Goal: Task Accomplishment & Management: Use online tool/utility

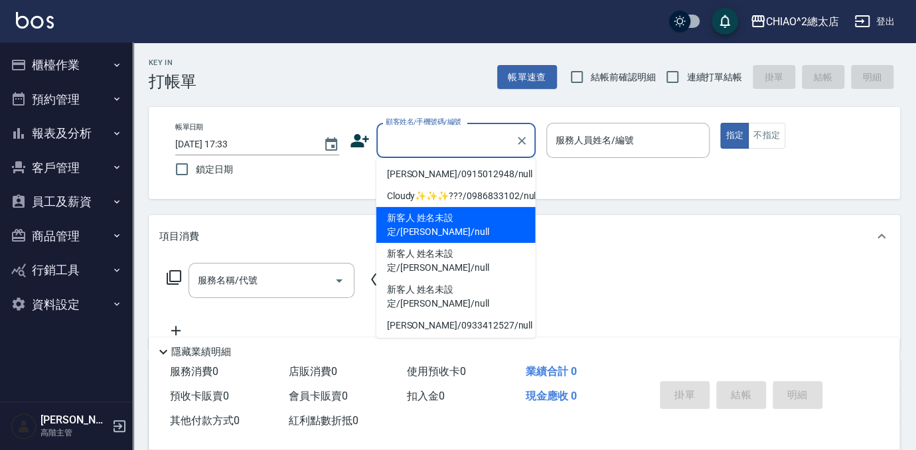
click at [457, 144] on input "顧客姓名/手機號碼/編號" at bounding box center [445, 140] width 127 height 23
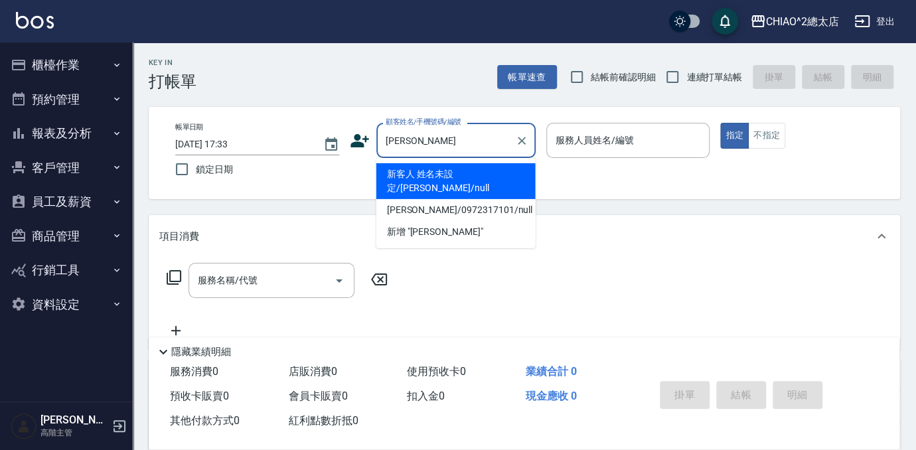
click at [493, 168] on li "新客人 姓名未設定/[PERSON_NAME]/null" at bounding box center [455, 181] width 159 height 36
type input "新客人 姓名未設定/[PERSON_NAME]/null"
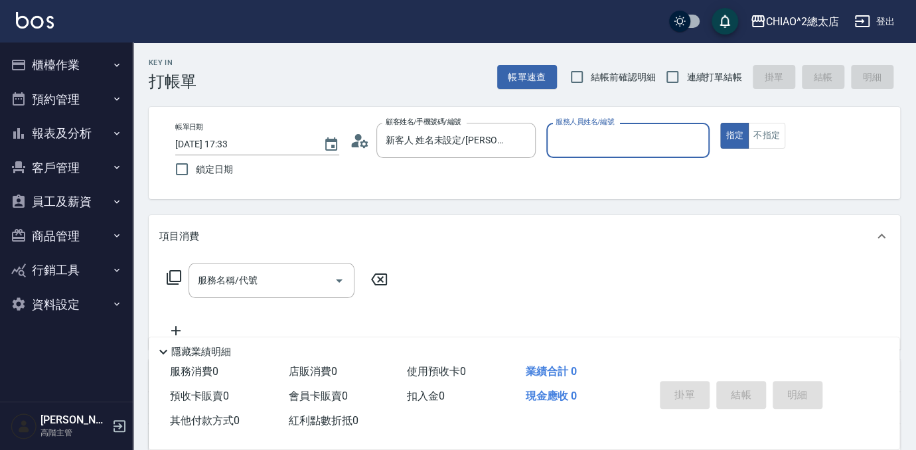
click at [619, 136] on input "服務人員姓名/編號" at bounding box center [628, 140] width 152 height 23
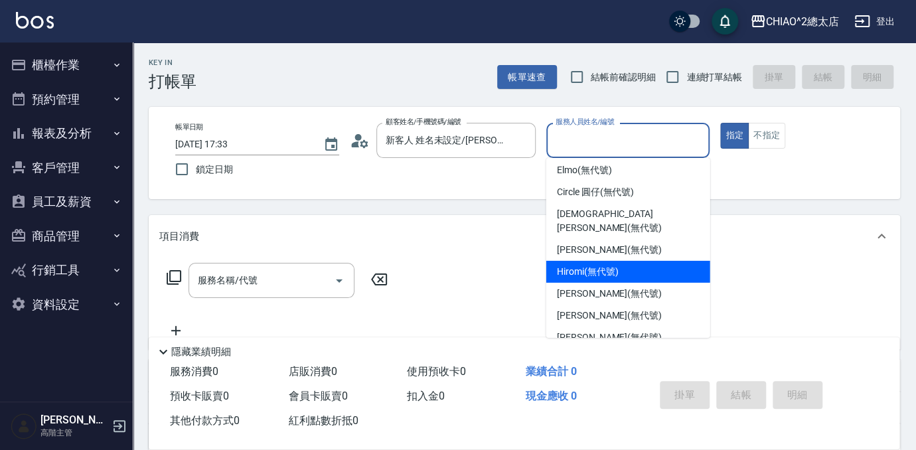
scroll to position [49, 0]
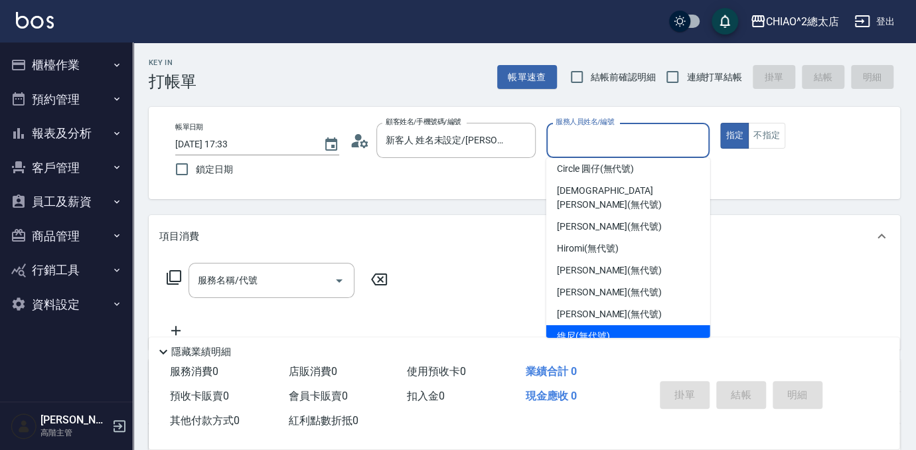
click at [589, 332] on div "維尼 (無代號)" at bounding box center [628, 336] width 164 height 22
type input "維尼(無代號)"
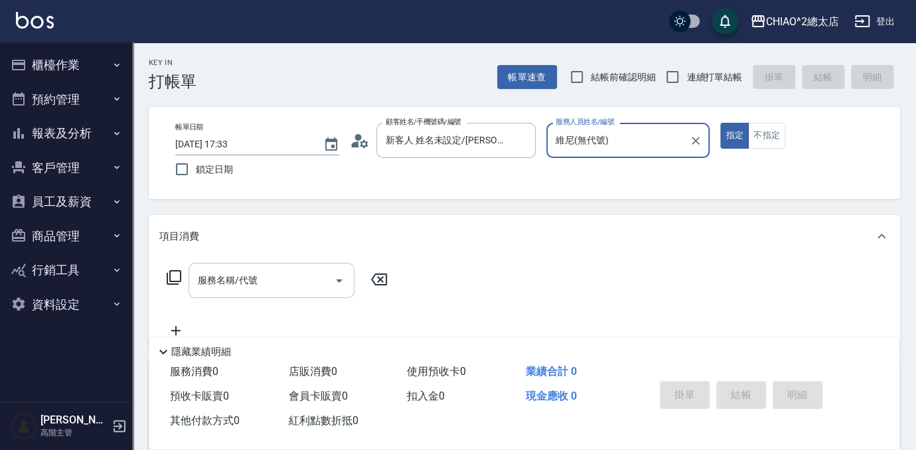
click at [222, 280] on div "服務名稱/代號 服務名稱/代號" at bounding box center [271, 280] width 166 height 35
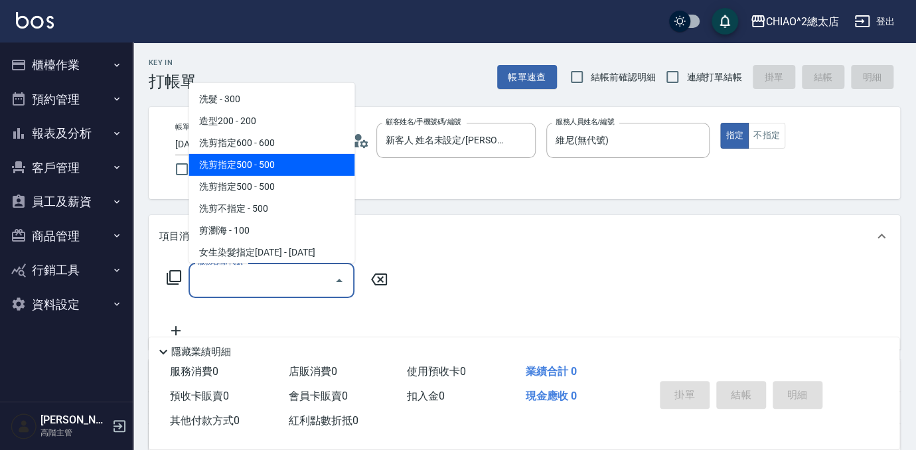
click at [261, 174] on span "洗剪指定500 - 500" at bounding box center [271, 165] width 166 height 22
type input "洗剪指定500(103108)"
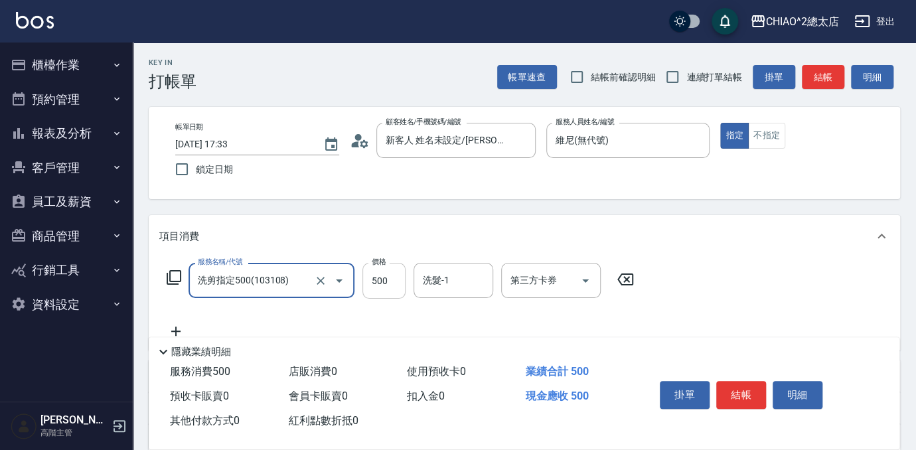
click at [396, 293] on input "500" at bounding box center [383, 281] width 43 height 36
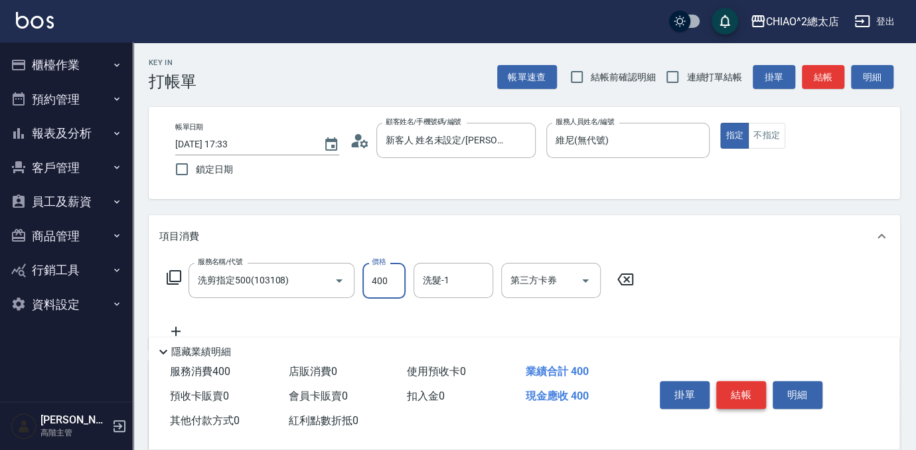
type input "400"
click at [723, 397] on button "結帳" at bounding box center [741, 395] width 50 height 28
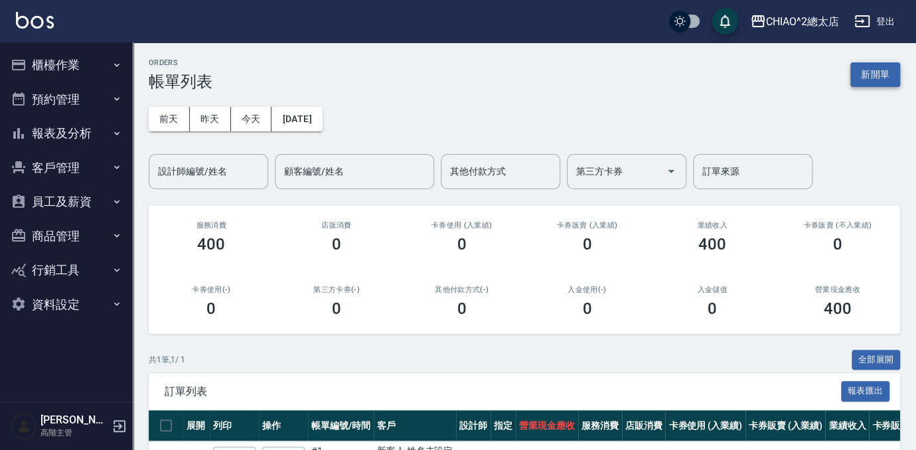
click at [859, 70] on button "新開單" at bounding box center [875, 74] width 50 height 25
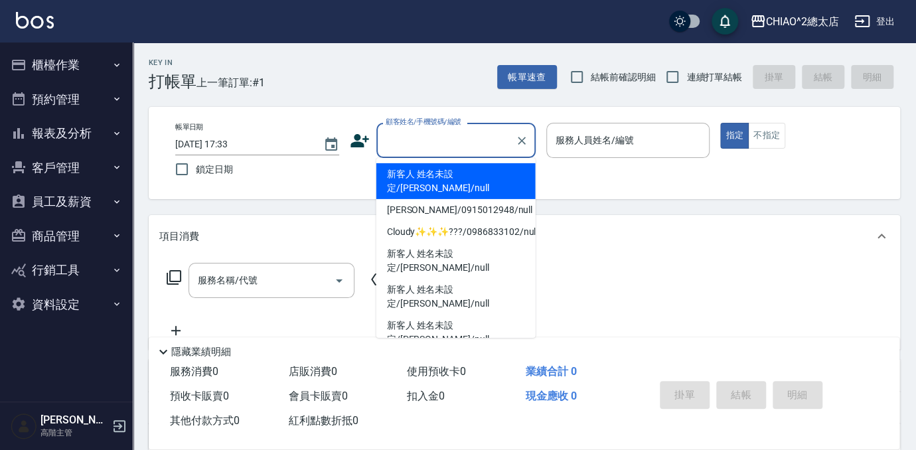
click at [455, 140] on input "顧客姓名/手機號碼/編號" at bounding box center [445, 140] width 127 height 23
click at [460, 173] on li "新客人 姓名未設定/[PERSON_NAME]/null" at bounding box center [455, 181] width 159 height 36
type input "新客人 姓名未設定/[PERSON_NAME]/null"
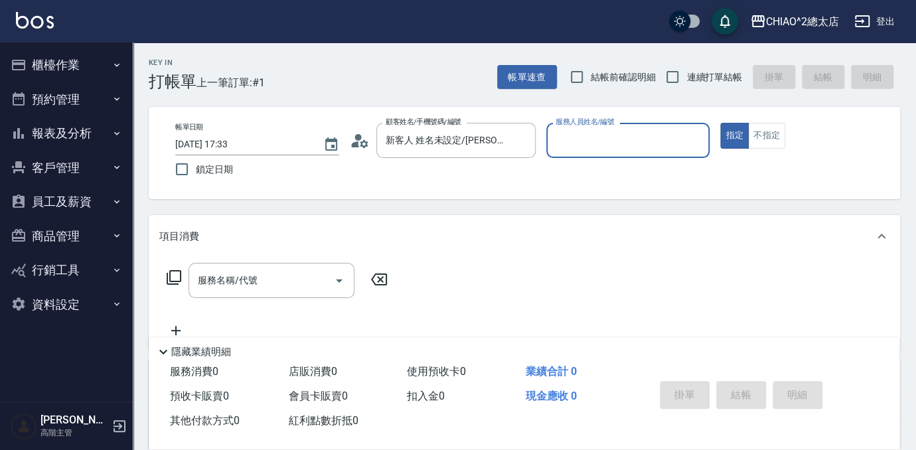
click at [643, 138] on input "服務人員姓名/編號" at bounding box center [628, 140] width 152 height 23
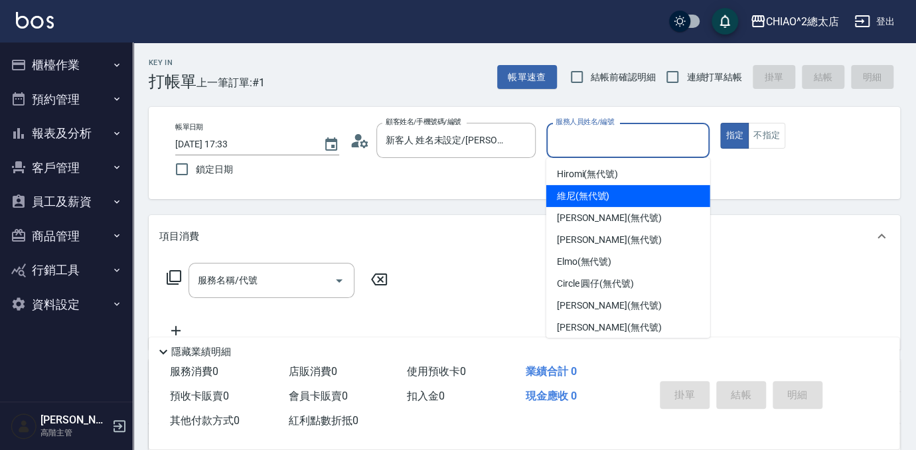
click at [617, 195] on div "維尼 (無代號)" at bounding box center [628, 196] width 164 height 22
type input "維尼(無代號)"
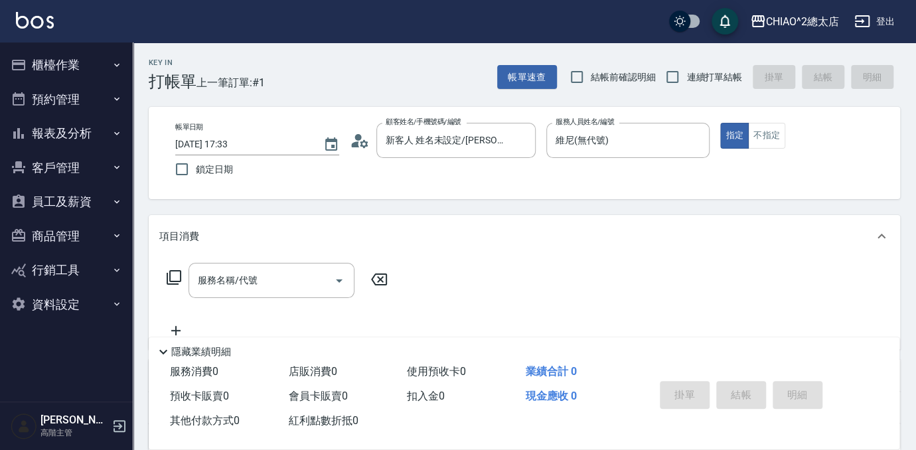
click at [244, 301] on div "服務名稱/代號 服務名稱/代號" at bounding box center [277, 301] width 236 height 76
click at [250, 285] on div "服務名稱/代號 服務名稱/代號" at bounding box center [271, 280] width 166 height 35
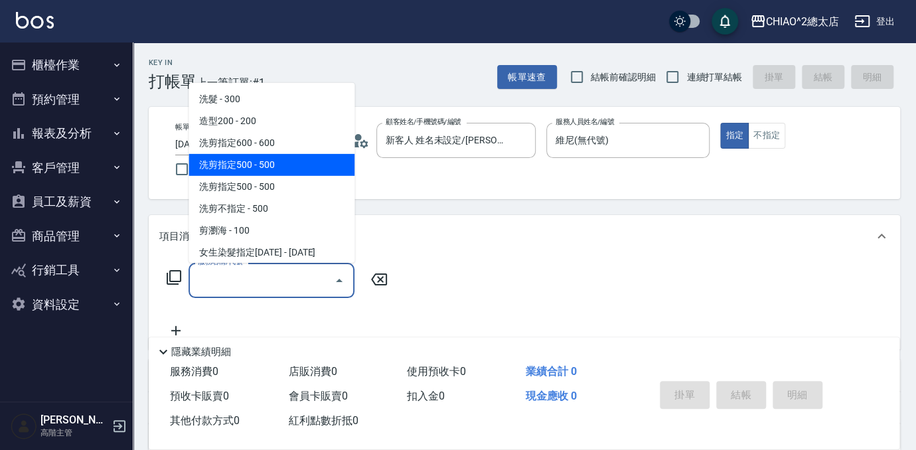
click at [259, 170] on span "洗剪指定500 - 500" at bounding box center [271, 165] width 166 height 22
type input "洗剪指定500(103108)"
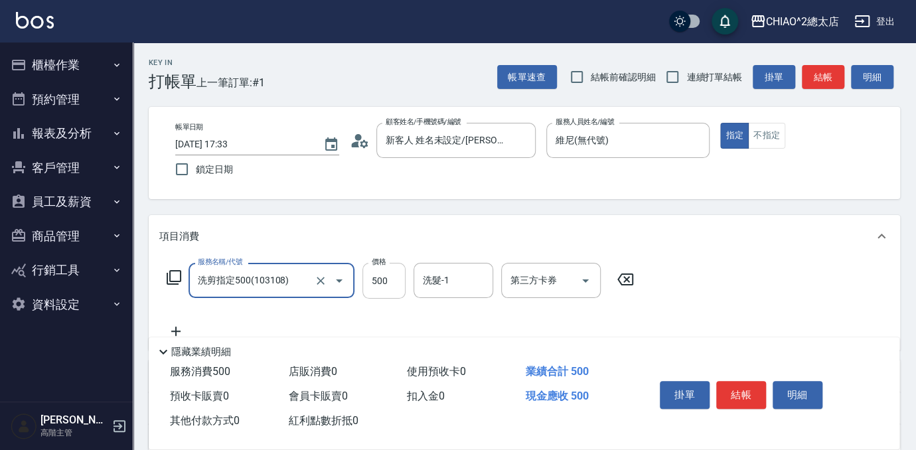
click at [377, 288] on input "500" at bounding box center [383, 281] width 43 height 36
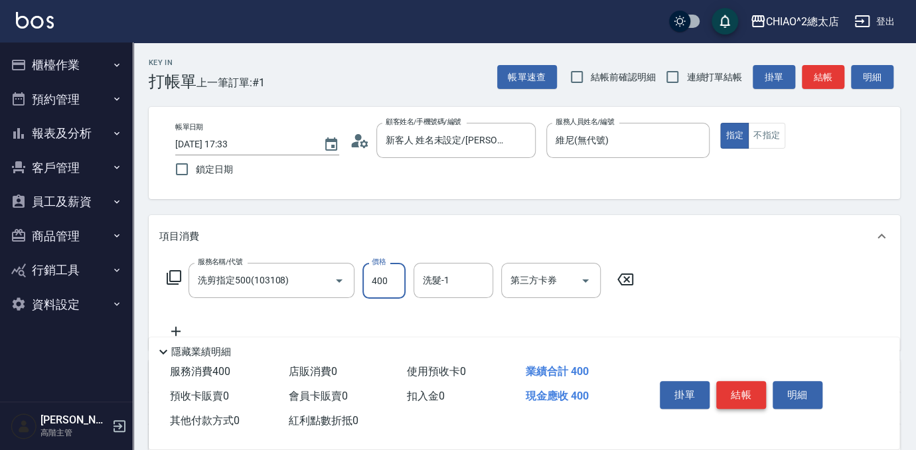
type input "400"
click at [736, 386] on button "結帳" at bounding box center [741, 395] width 50 height 28
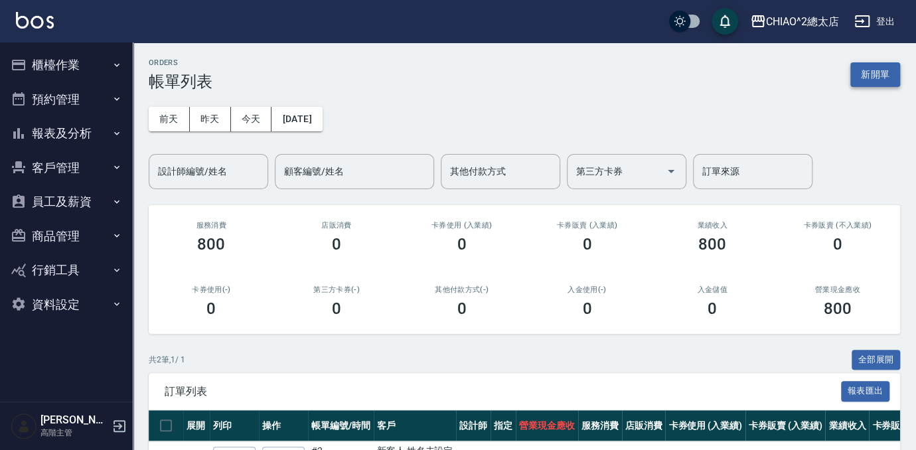
click at [890, 77] on button "新開單" at bounding box center [875, 74] width 50 height 25
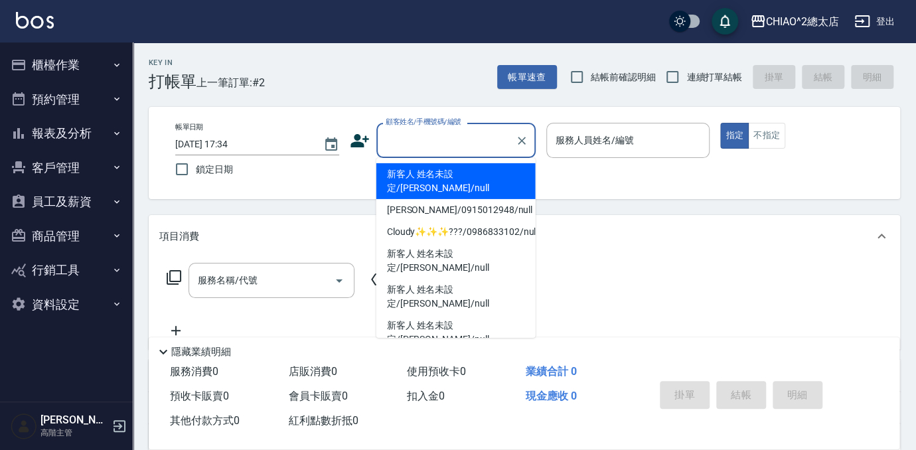
click at [411, 142] on input "顧客姓名/手機號碼/編號" at bounding box center [445, 140] width 127 height 23
click at [413, 174] on li "新客人 姓名未設定/[PERSON_NAME]/null" at bounding box center [455, 181] width 159 height 36
type input "新客人 姓名未設定/[PERSON_NAME]/null"
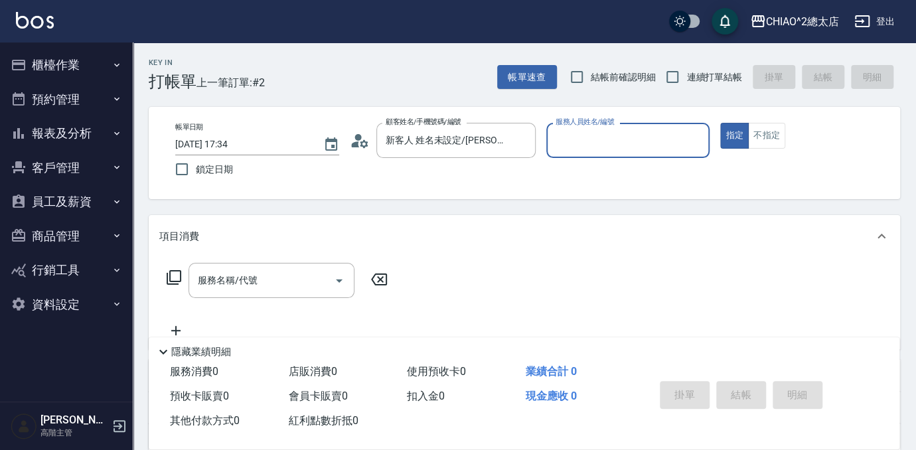
click at [633, 142] on input "服務人員姓名/編號" at bounding box center [628, 140] width 152 height 23
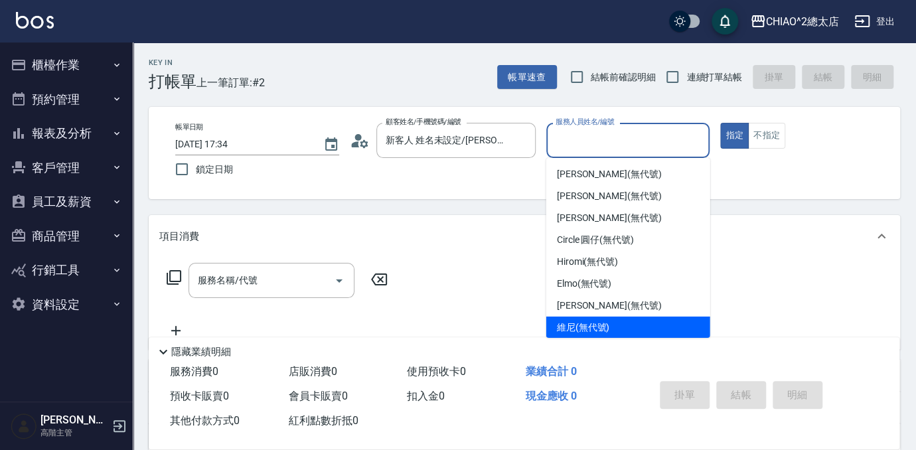
click at [577, 325] on span "維尼 (無代號)" at bounding box center [583, 328] width 53 height 14
type input "維尼(無代號)"
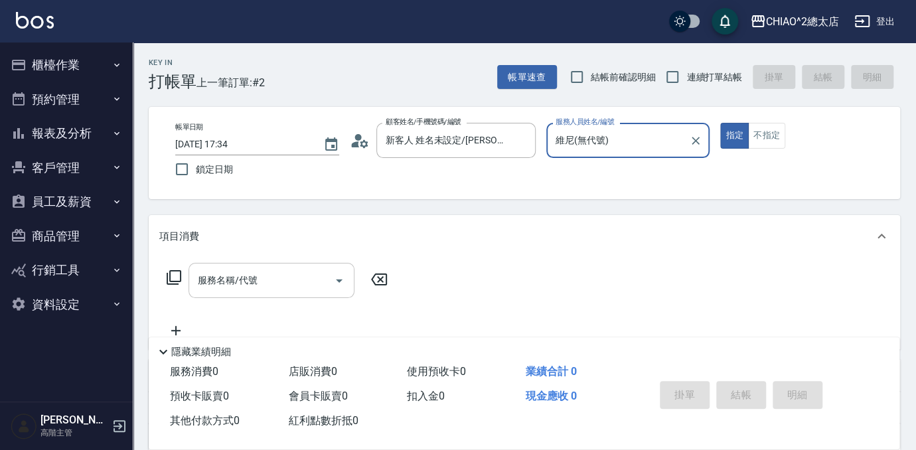
click at [267, 285] on input "服務名稱/代號" at bounding box center [261, 280] width 134 height 23
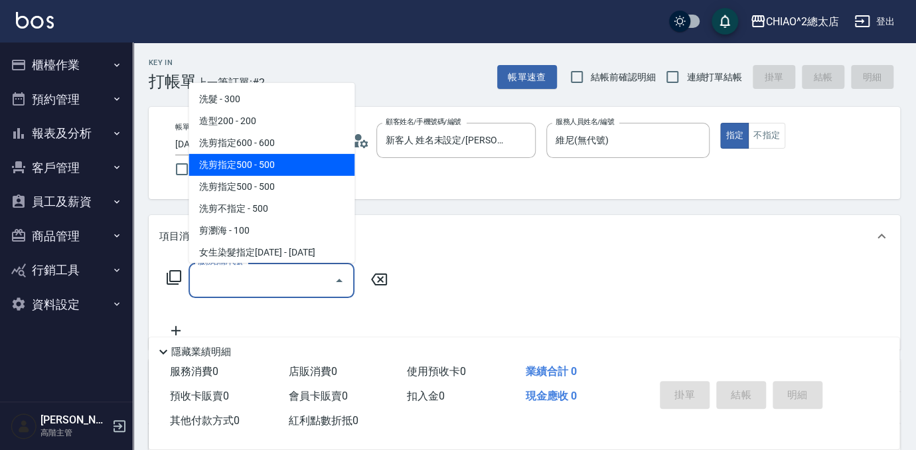
click at [291, 167] on span "洗剪指定500 - 500" at bounding box center [271, 165] width 166 height 22
type input "洗剪指定500(103108)"
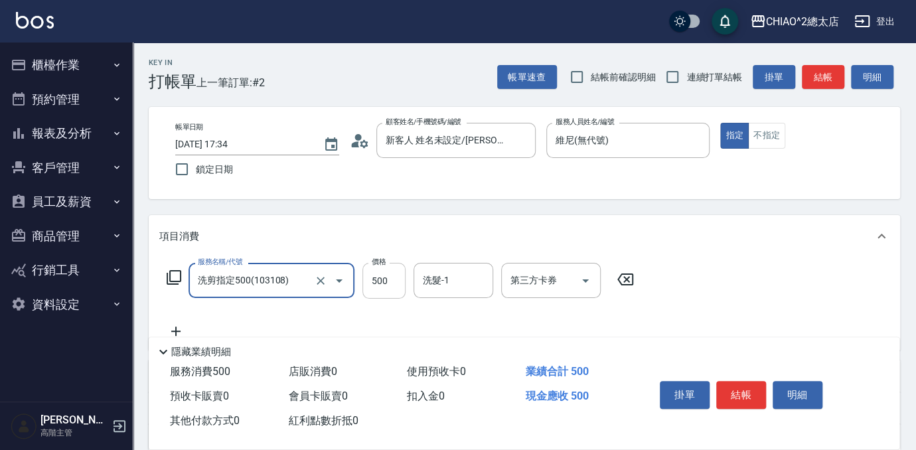
click at [385, 286] on input "500" at bounding box center [383, 281] width 43 height 36
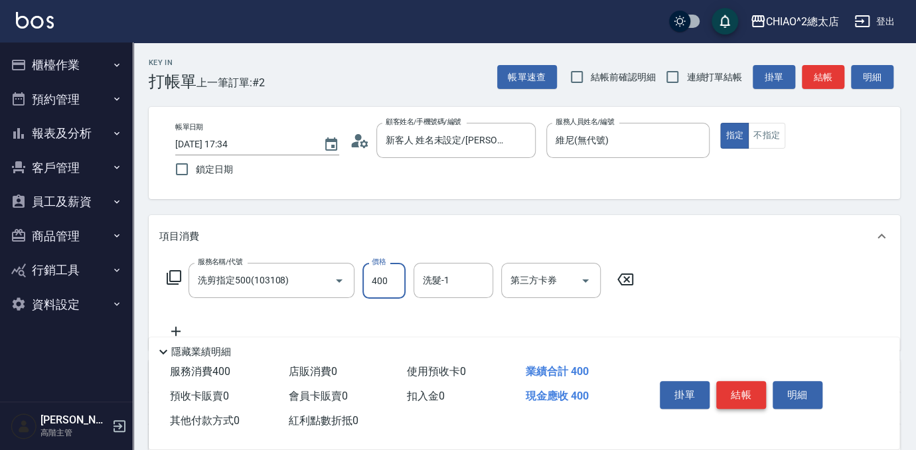
type input "400"
click at [745, 388] on button "結帳" at bounding box center [741, 395] width 50 height 28
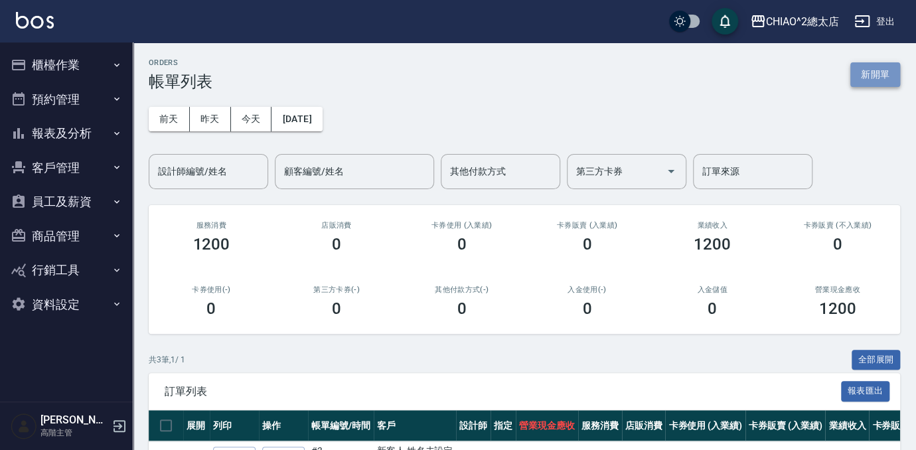
click at [881, 82] on button "新開單" at bounding box center [875, 74] width 50 height 25
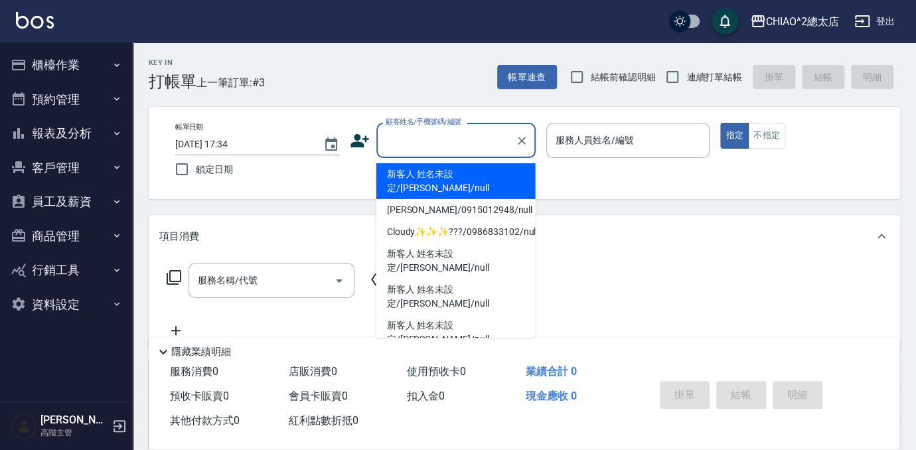
click at [452, 144] on input "顧客姓名/手機號碼/編號" at bounding box center [445, 140] width 127 height 23
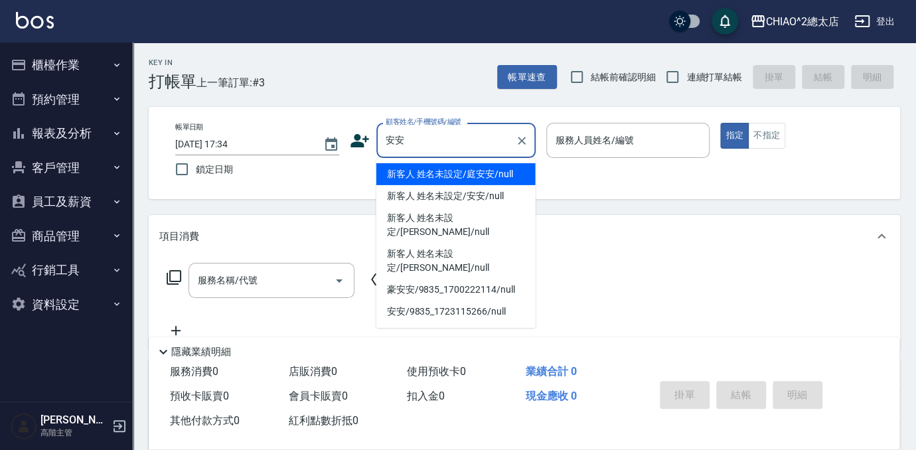
click at [470, 198] on li "新客人 姓名未設定/安安/null" at bounding box center [455, 196] width 159 height 22
type input "新客人 姓名未設定/安安/null"
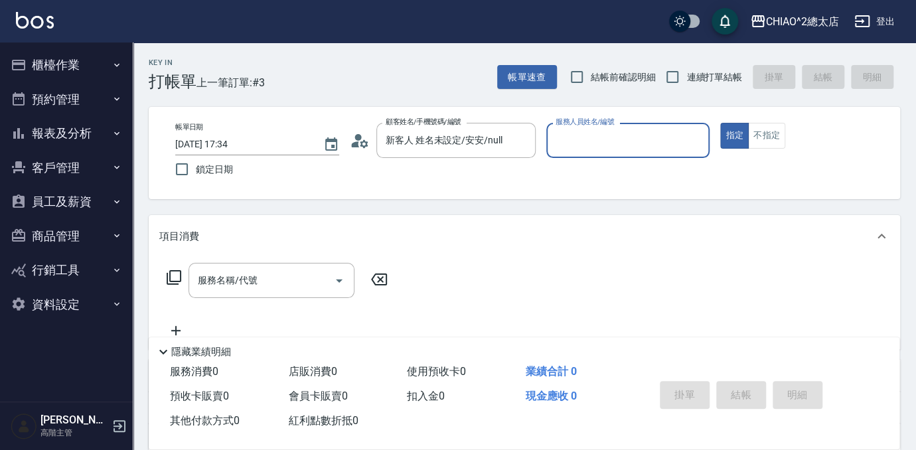
click at [602, 145] on input "服務人員姓名/編號" at bounding box center [628, 140] width 152 height 23
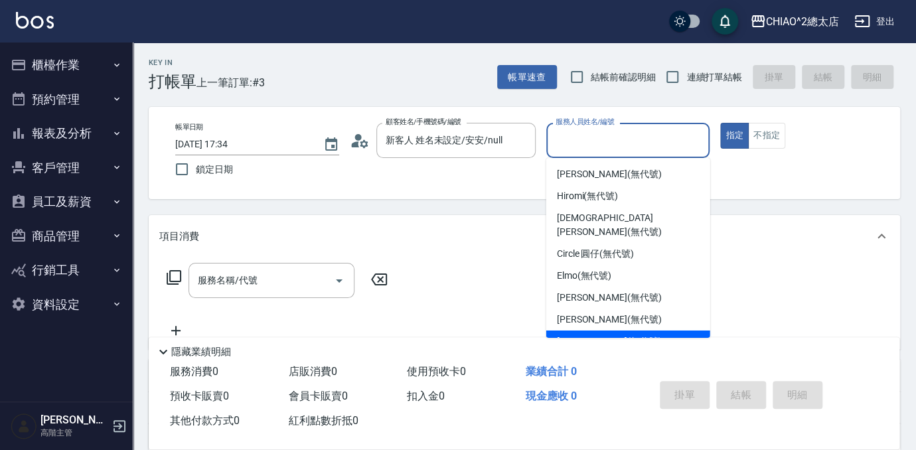
click at [599, 334] on span "[PERSON_NAME] (無代號)" at bounding box center [609, 341] width 105 height 14
type input "[PERSON_NAME](無代號)"
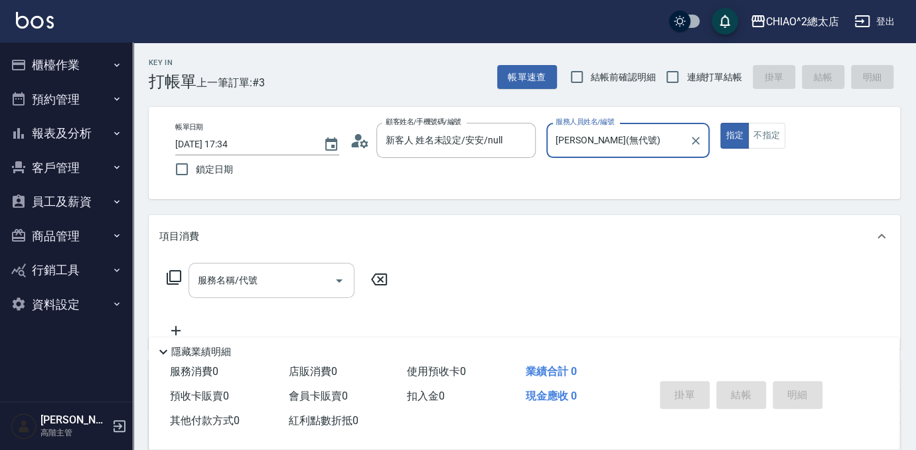
click at [310, 279] on input "服務名稱/代號" at bounding box center [261, 280] width 134 height 23
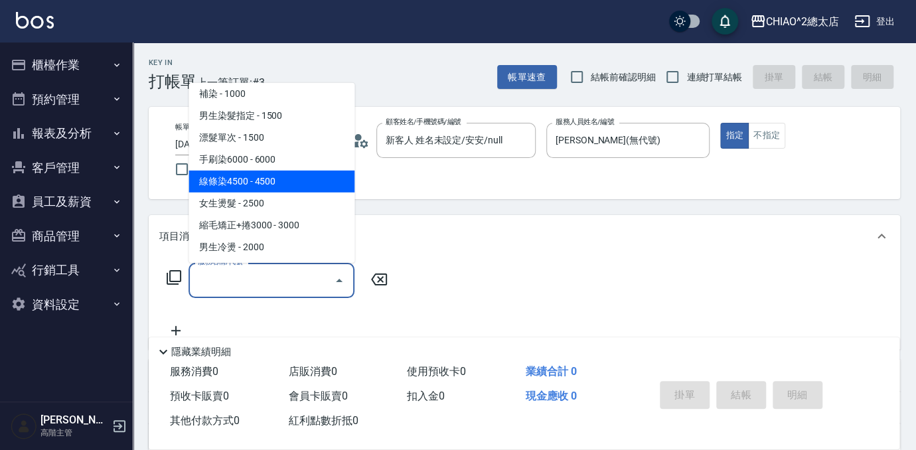
scroll to position [120, 0]
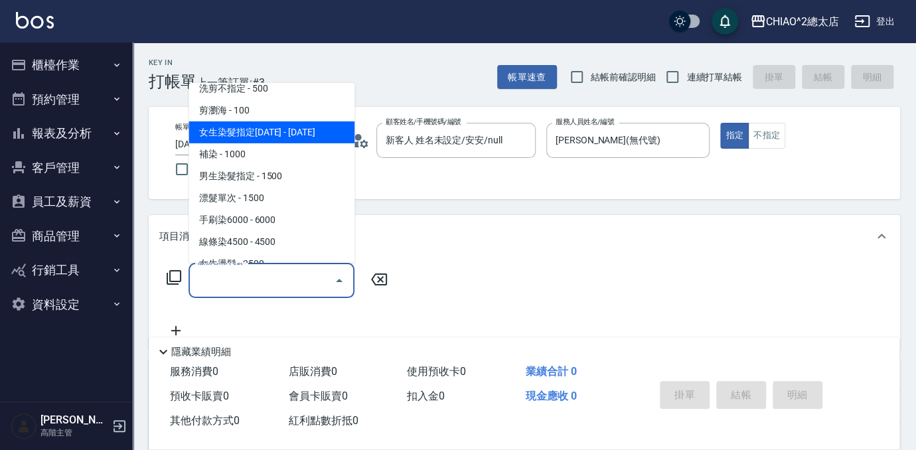
click at [316, 134] on span "女生染髮指定[DATE] - [DATE]" at bounding box center [271, 132] width 166 height 22
type input "女生染髮指定2000(103113)"
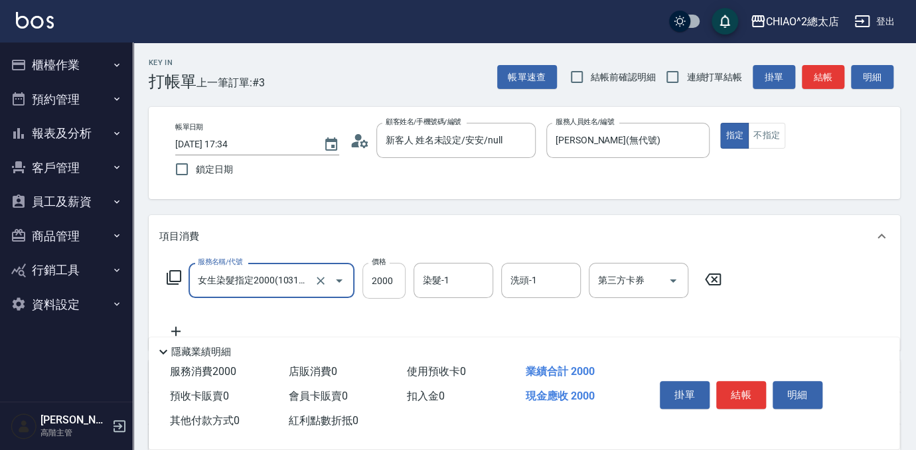
click at [392, 285] on input "2000" at bounding box center [383, 281] width 43 height 36
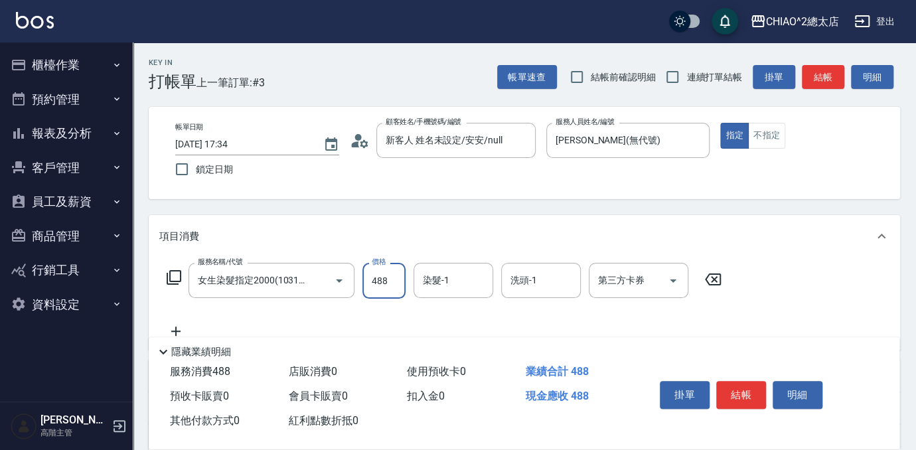
type input "4888"
click at [746, 392] on button "結帳" at bounding box center [741, 395] width 50 height 28
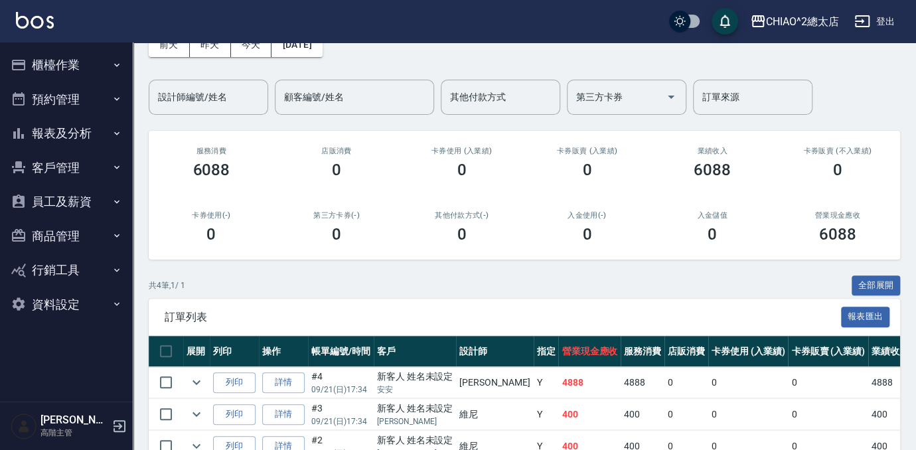
scroll to position [120, 0]
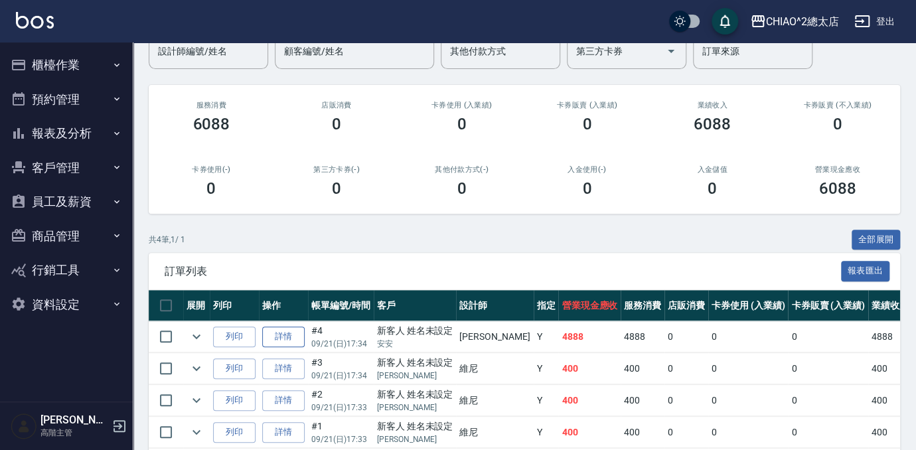
click at [287, 340] on link "詳情" at bounding box center [283, 337] width 42 height 21
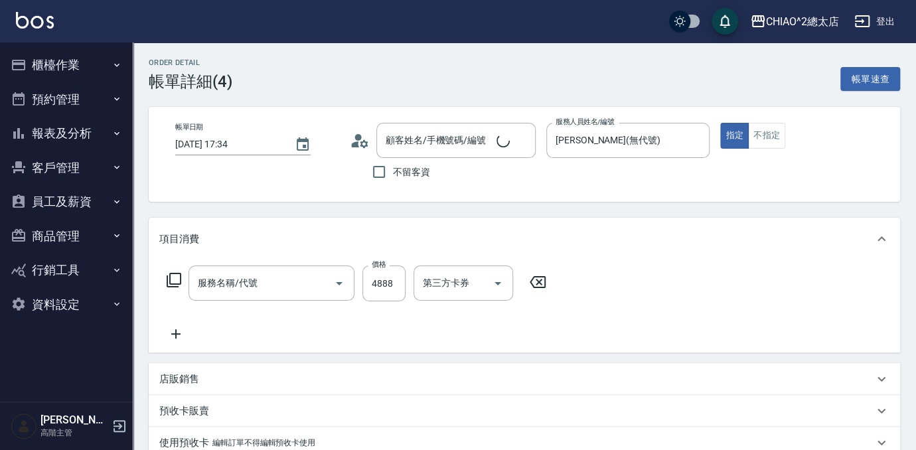
type input "[DATE] 17:34"
type input "[PERSON_NAME](無代號)"
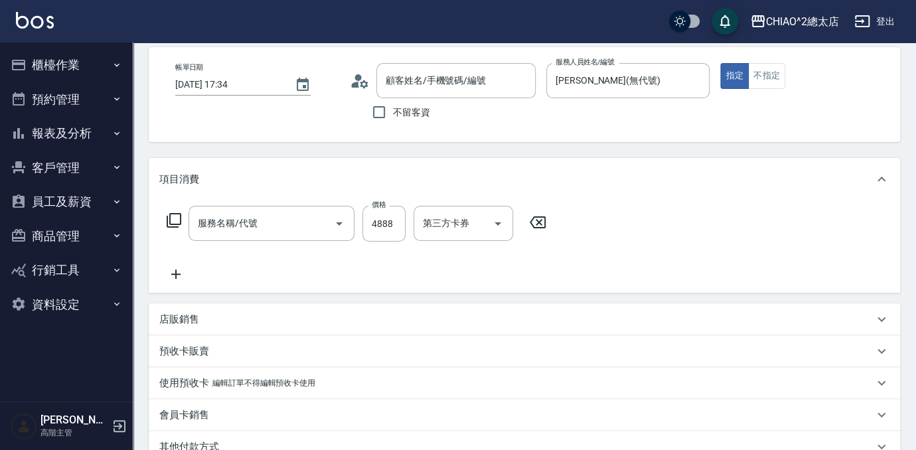
type input "新客人 姓名未設定/安安/null"
type input "女生染髮指定2000(103113)"
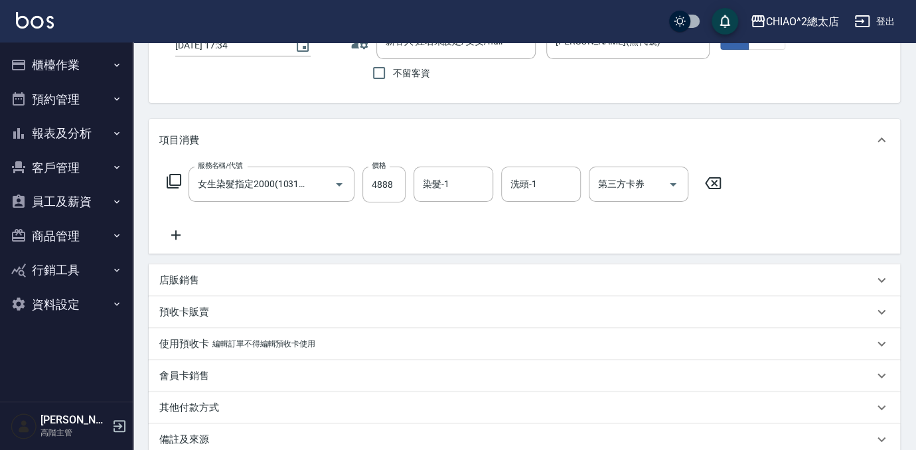
scroll to position [120, 0]
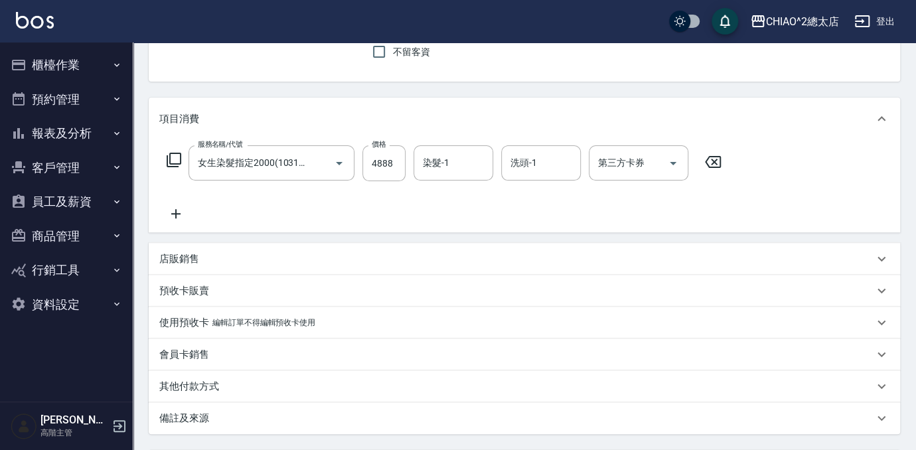
click at [291, 387] on div "其他付款方式" at bounding box center [516, 387] width 714 height 14
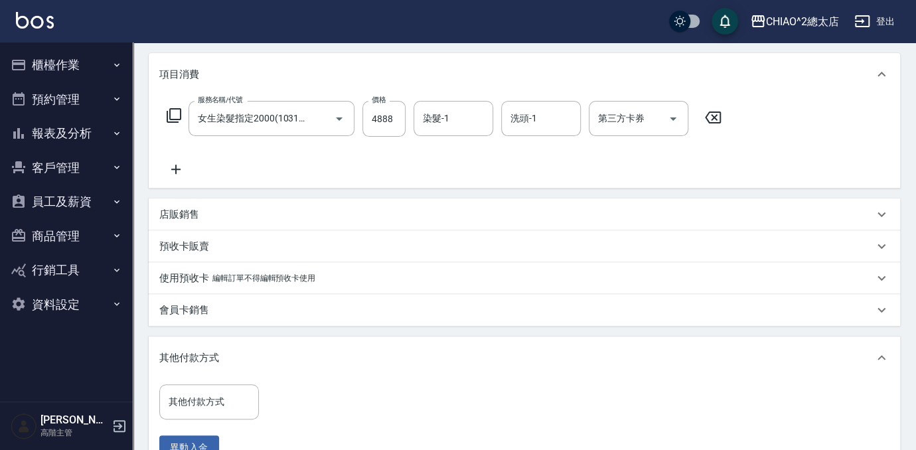
scroll to position [301, 0]
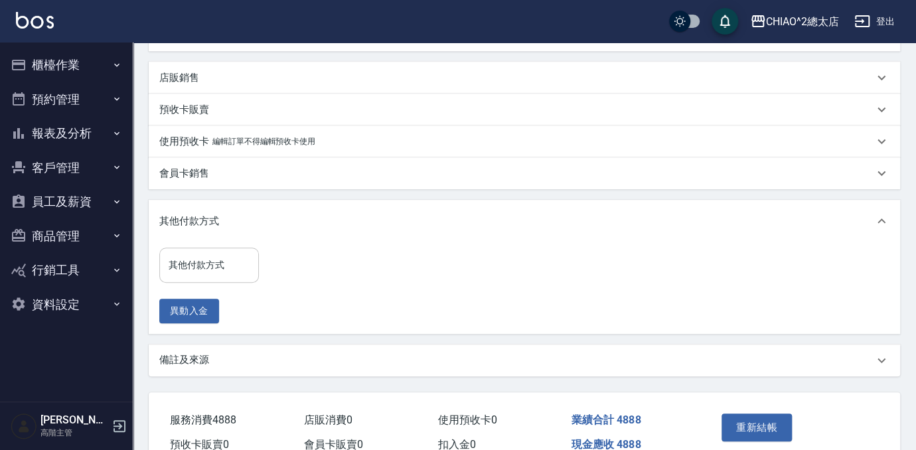
click at [202, 259] on div "其他付款方式 其他付款方式" at bounding box center [209, 265] width 100 height 35
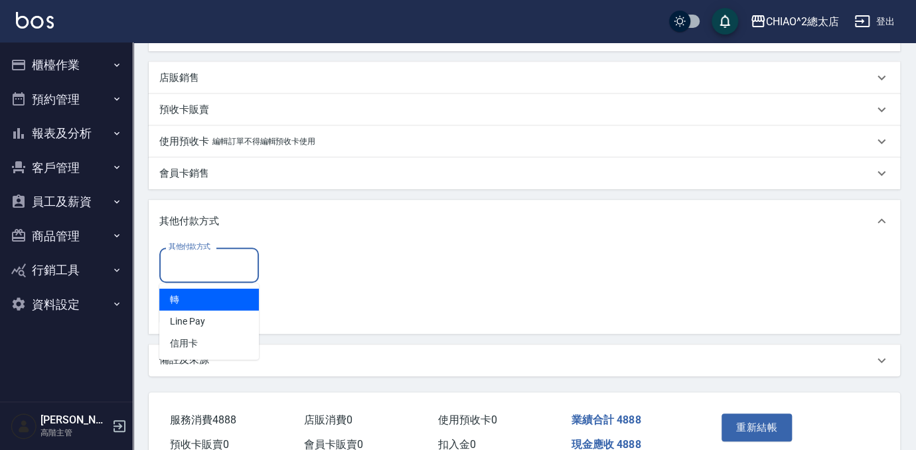
click at [210, 301] on span "轉" at bounding box center [209, 300] width 100 height 22
type input "轉"
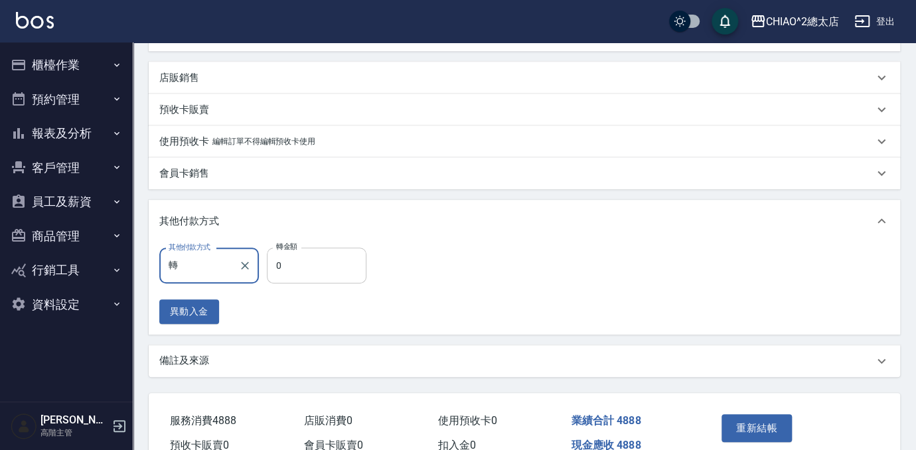
click at [273, 265] on input "0" at bounding box center [317, 266] width 100 height 36
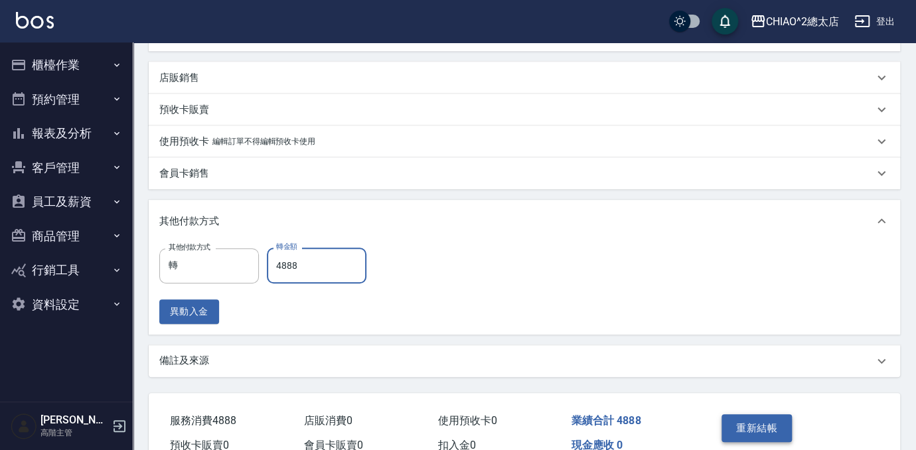
type input "4888"
click at [770, 431] on button "重新結帳" at bounding box center [756, 428] width 70 height 28
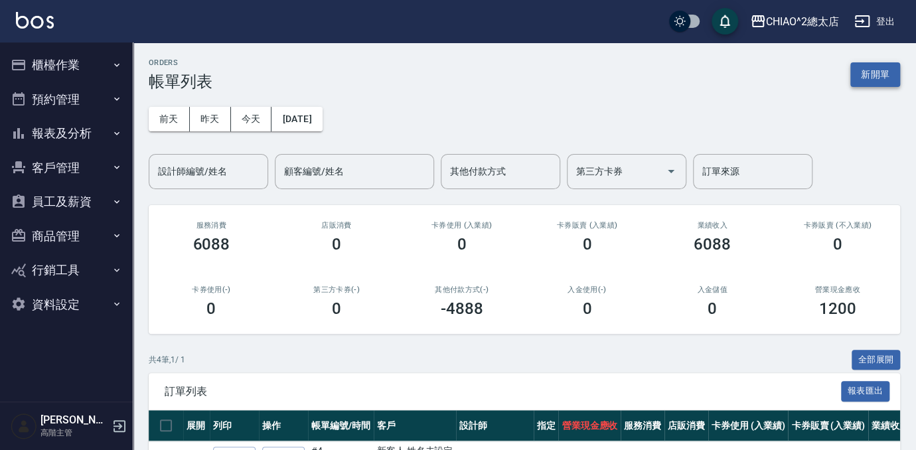
click at [852, 80] on button "新開單" at bounding box center [875, 74] width 50 height 25
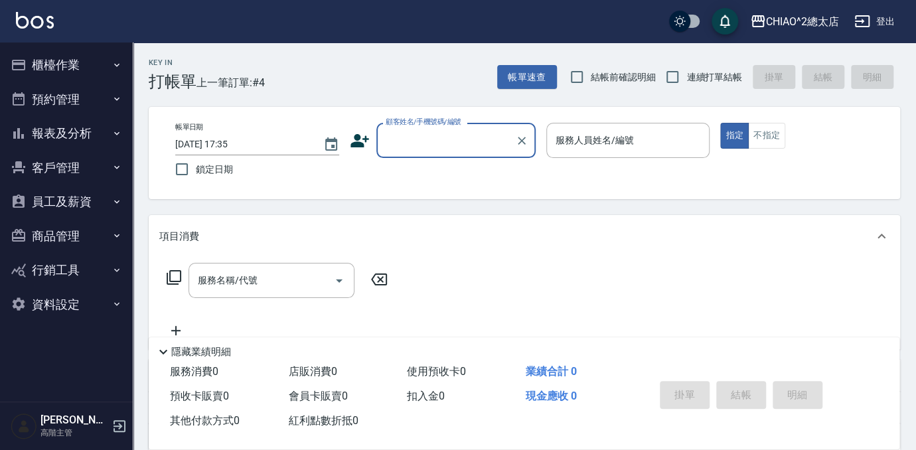
click at [455, 155] on div "顧客姓名/手機號碼/編號" at bounding box center [455, 140] width 159 height 35
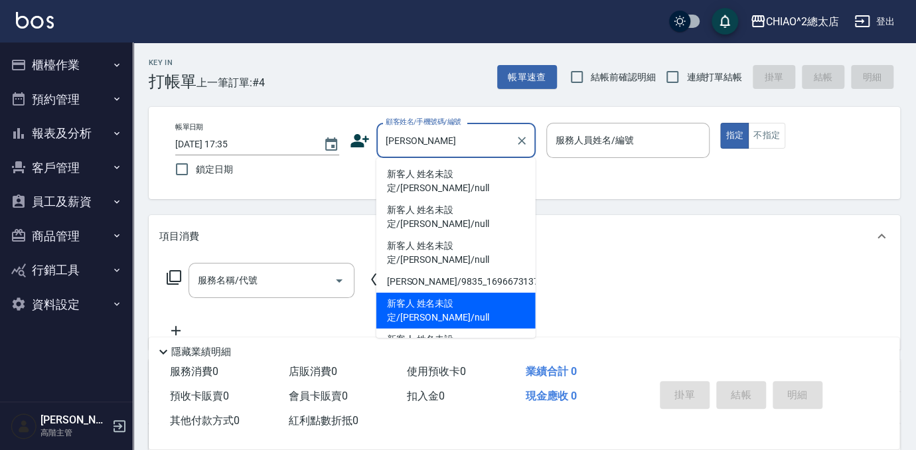
click at [446, 293] on li "新客人 姓名未設定/[PERSON_NAME]/null" at bounding box center [455, 311] width 159 height 36
type input "新客人 姓名未設定/[PERSON_NAME]/null"
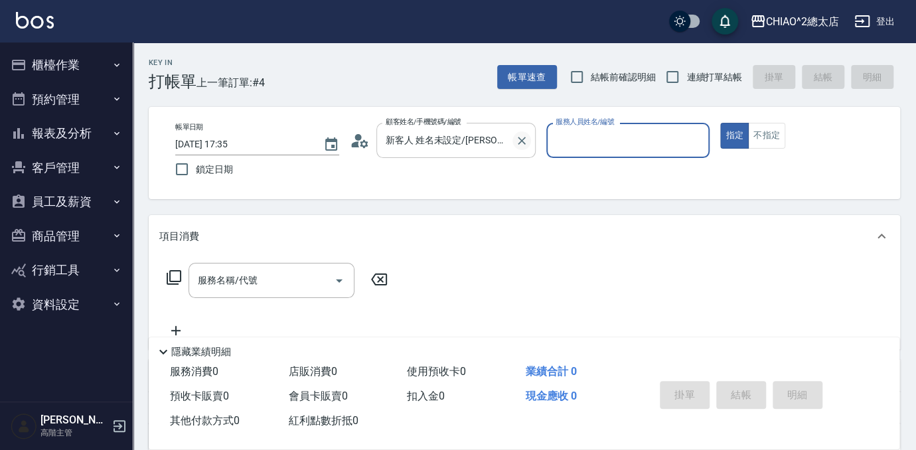
click at [524, 137] on icon "Clear" at bounding box center [522, 141] width 8 height 8
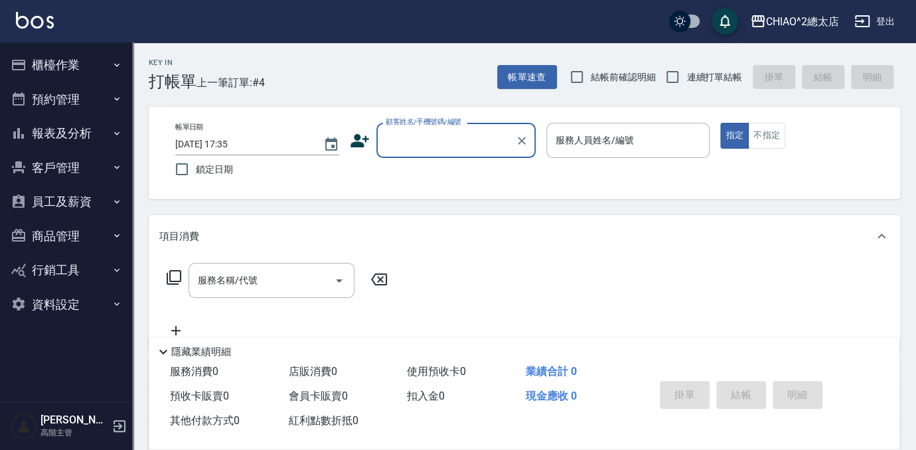
click at [457, 155] on div "顧客姓名/手機號碼/編號" at bounding box center [455, 140] width 159 height 35
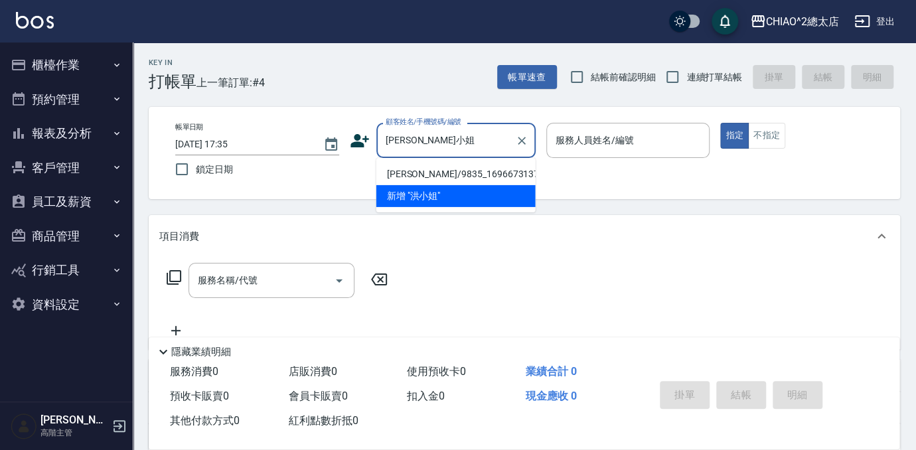
type input "[PERSON_NAME]小姐"
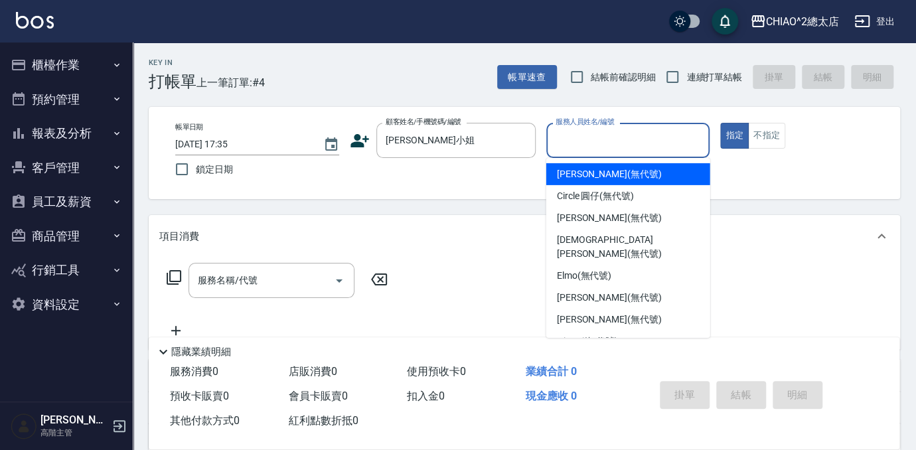
click at [590, 146] on input "服務人員姓名/編號" at bounding box center [628, 140] width 152 height 23
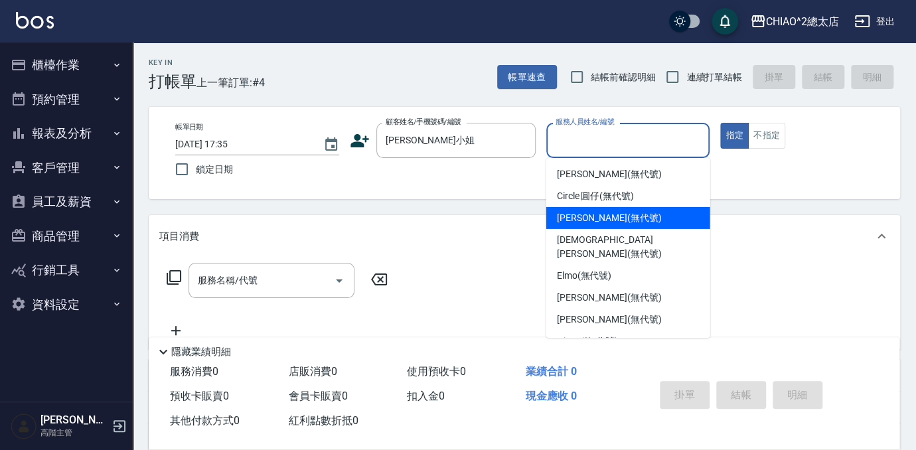
scroll to position [49, 0]
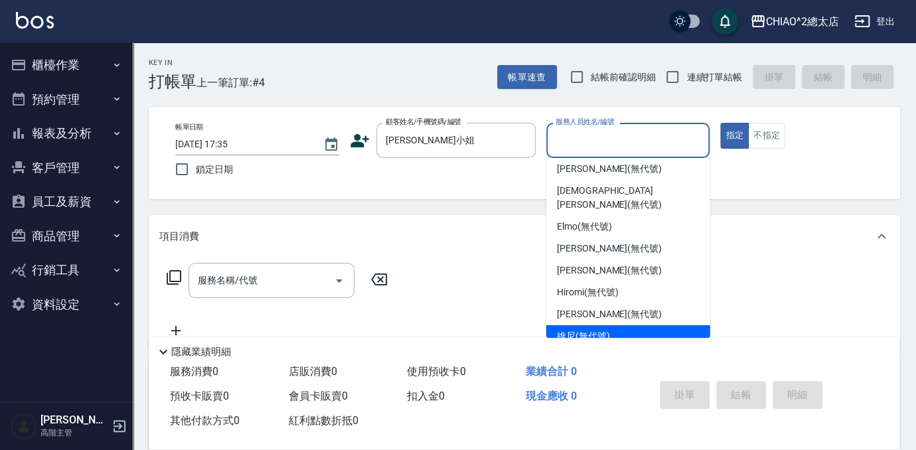
click at [599, 329] on span "維尼 (無代號)" at bounding box center [583, 336] width 53 height 14
type input "維尼(無代號)"
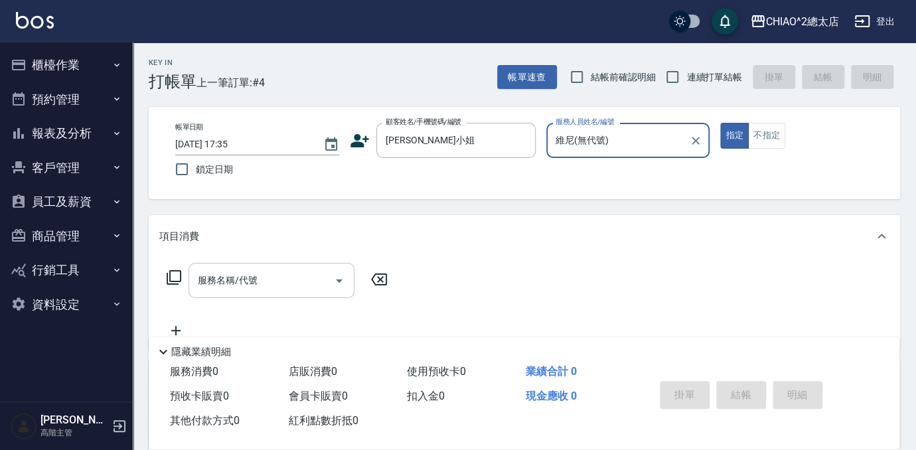
click at [315, 280] on input "服務名稱/代號" at bounding box center [261, 280] width 134 height 23
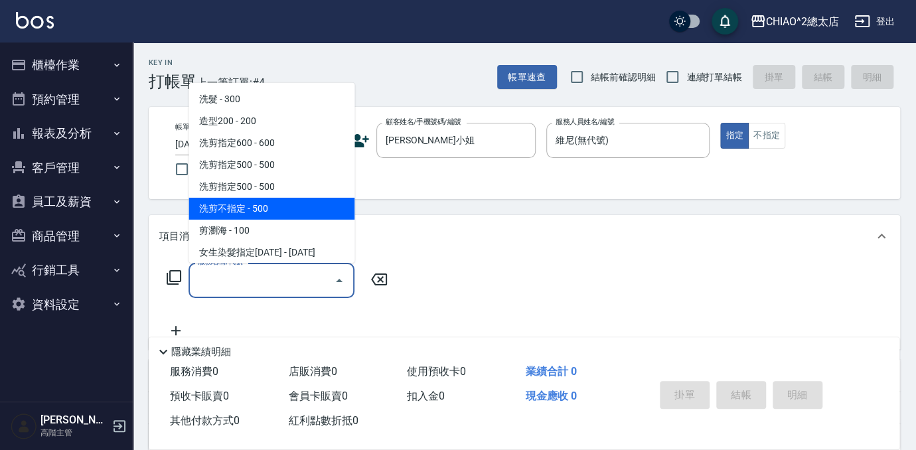
click at [254, 208] on span "洗剪不指定 - 500" at bounding box center [271, 209] width 166 height 22
type input "洗剪不指定(103110)"
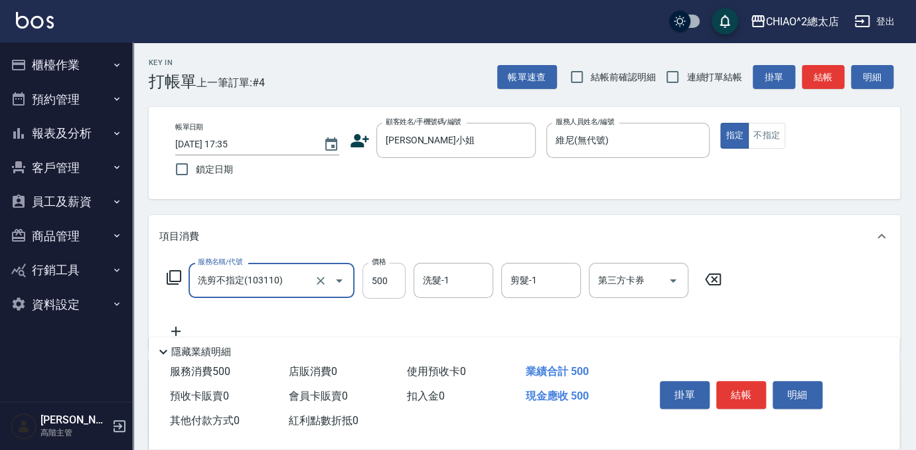
click at [390, 282] on input "500" at bounding box center [383, 281] width 43 height 36
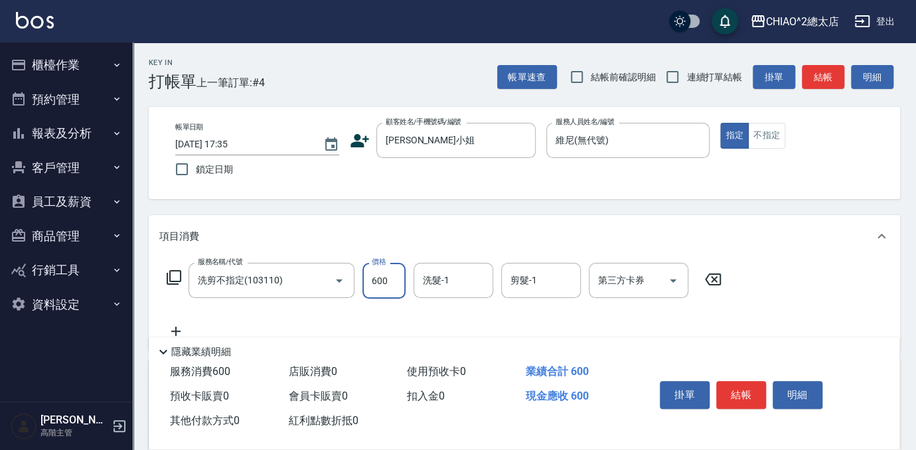
type input "600"
click at [789, 244] on div "項目消費" at bounding box center [524, 236] width 751 height 42
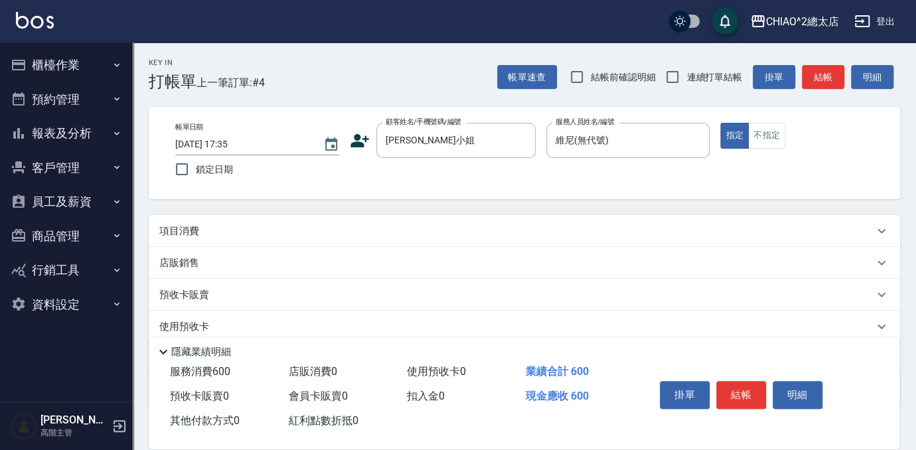
click at [571, 232] on div "項目消費" at bounding box center [516, 231] width 714 height 14
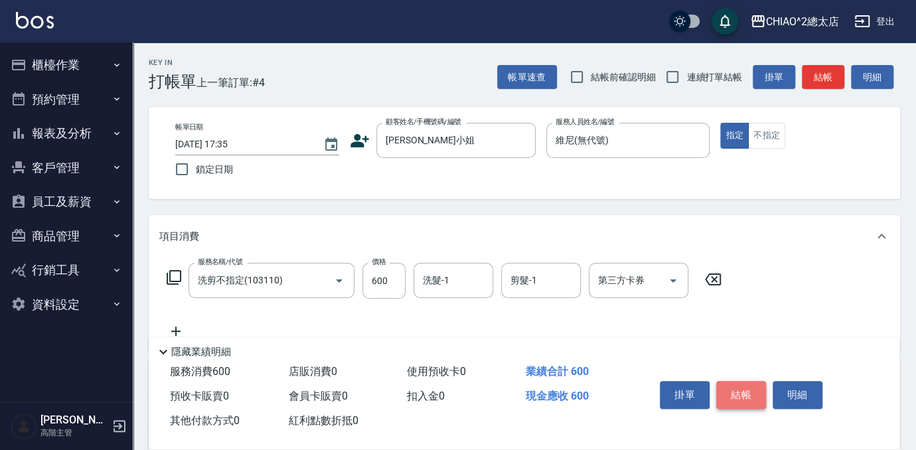
click at [733, 385] on button "結帳" at bounding box center [741, 395] width 50 height 28
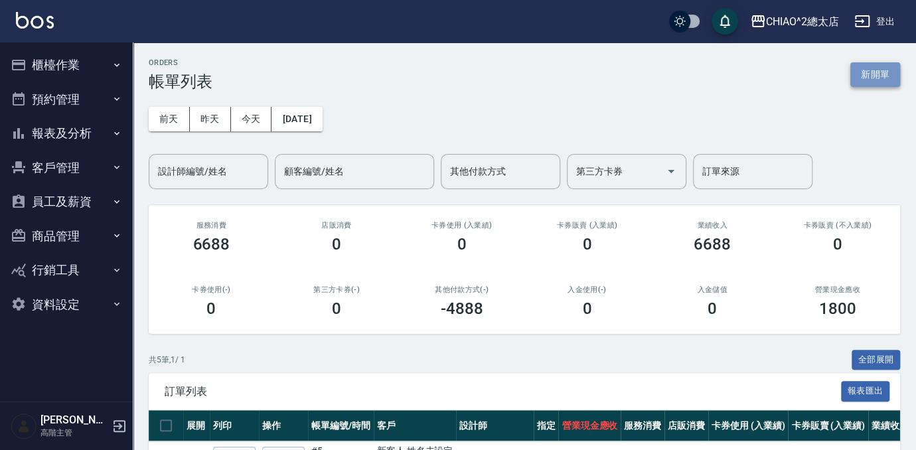
click at [868, 72] on button "新開單" at bounding box center [875, 74] width 50 height 25
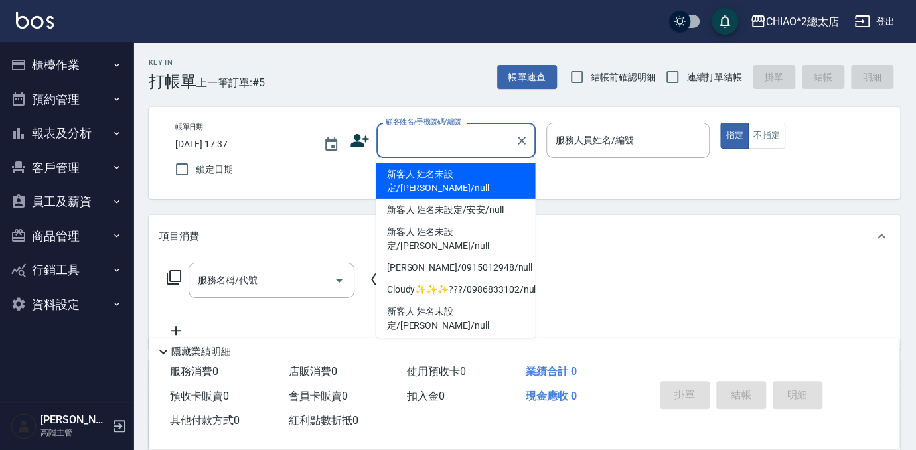
click at [449, 144] on input "顧客姓名/手機號碼/編號" at bounding box center [445, 140] width 127 height 23
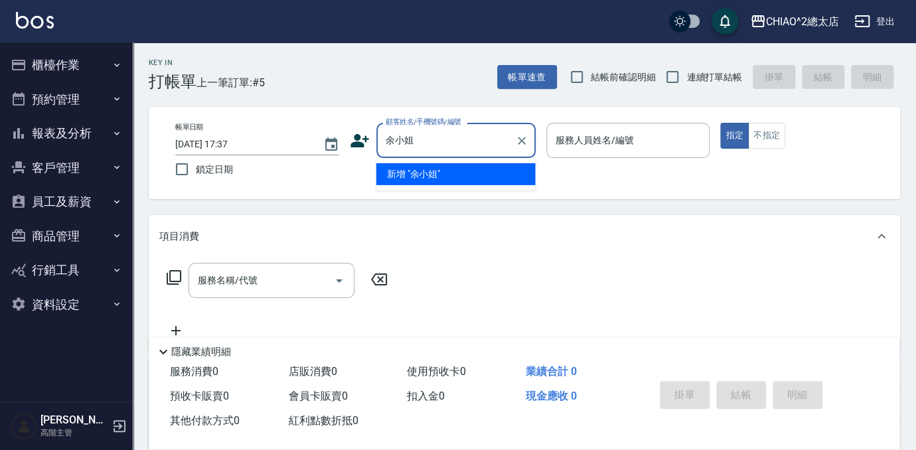
type input "余小姐"
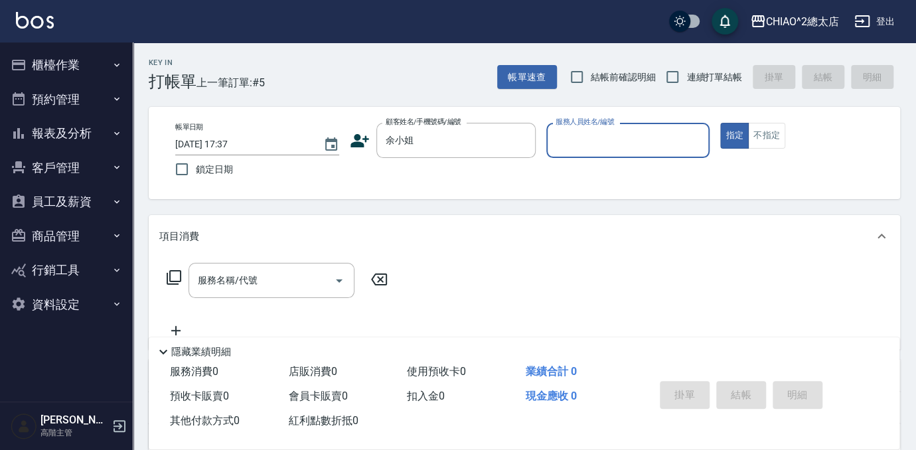
click at [571, 141] on input "服務人員姓名/編號" at bounding box center [628, 140] width 152 height 23
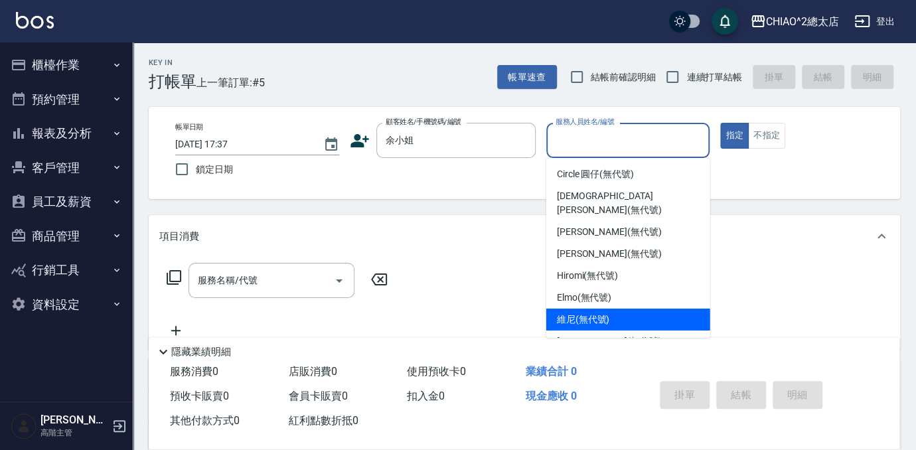
click at [632, 309] on div "維尼 (無代號)" at bounding box center [628, 320] width 164 height 22
type input "維尼(無代號)"
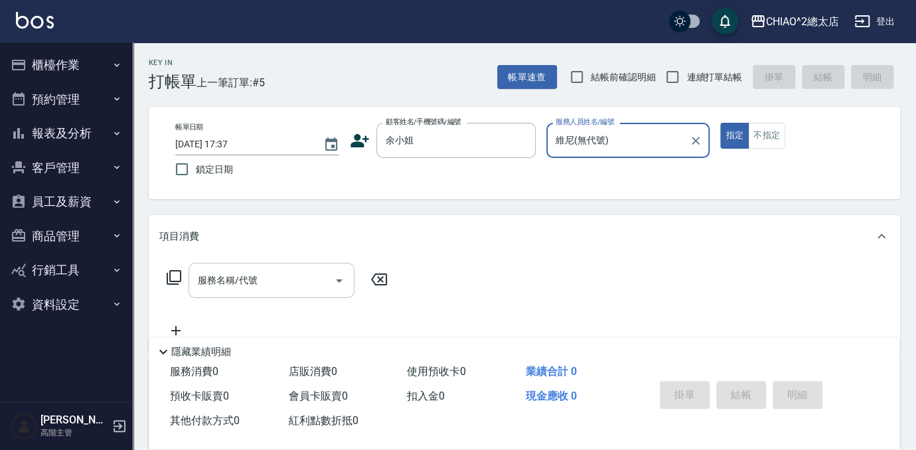
click at [244, 274] on div "服務名稱/代號 服務名稱/代號" at bounding box center [271, 280] width 166 height 35
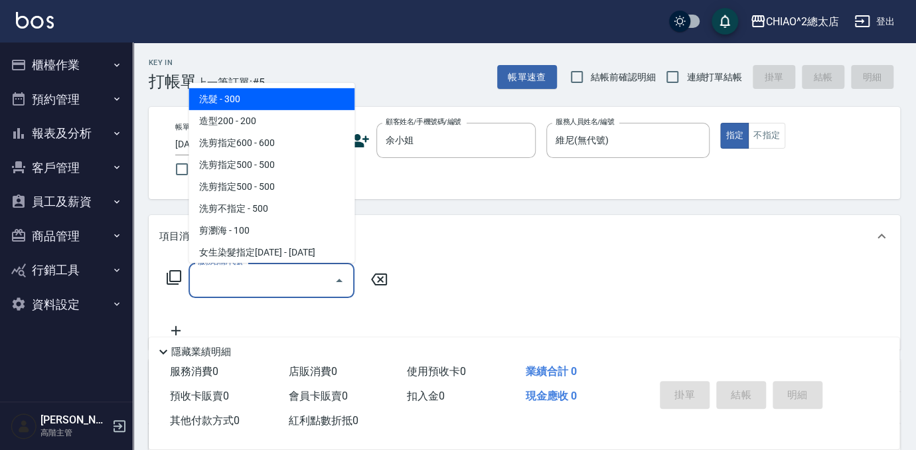
click at [285, 105] on span "洗髮 - 300" at bounding box center [271, 99] width 166 height 22
type input "洗髮(103103)"
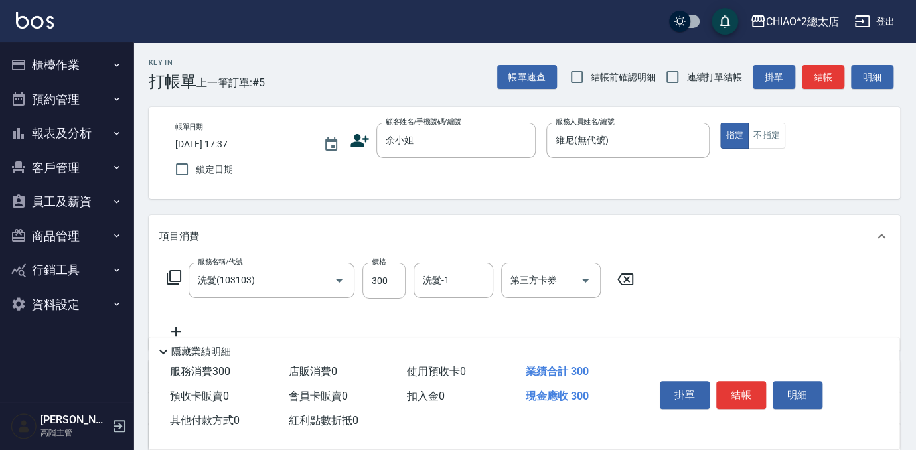
click at [175, 332] on icon at bounding box center [175, 331] width 33 height 16
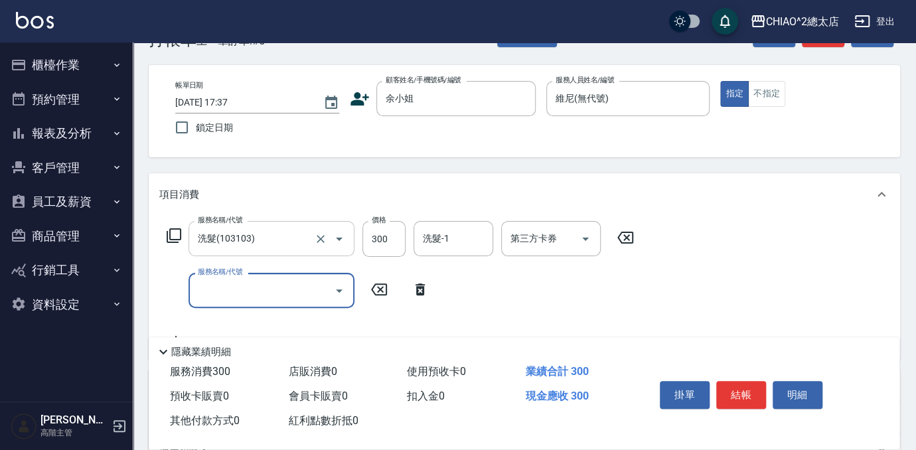
scroll to position [60, 0]
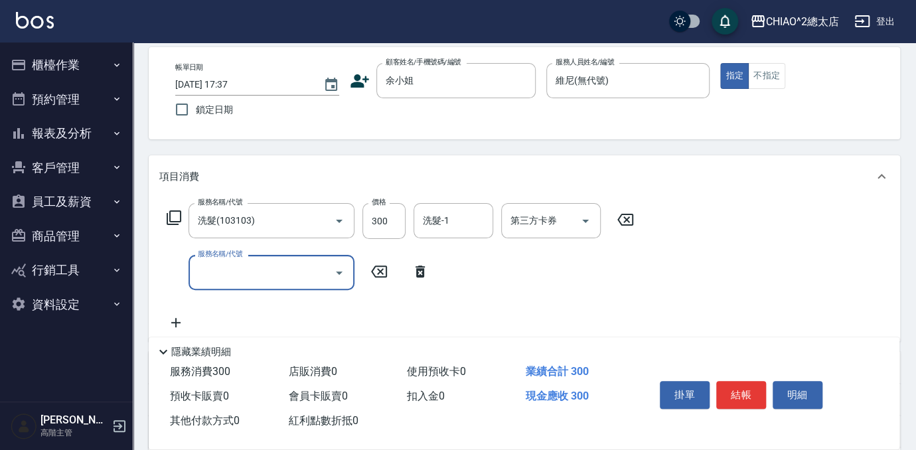
click at [239, 273] on input "服務名稱/代號" at bounding box center [261, 272] width 134 height 23
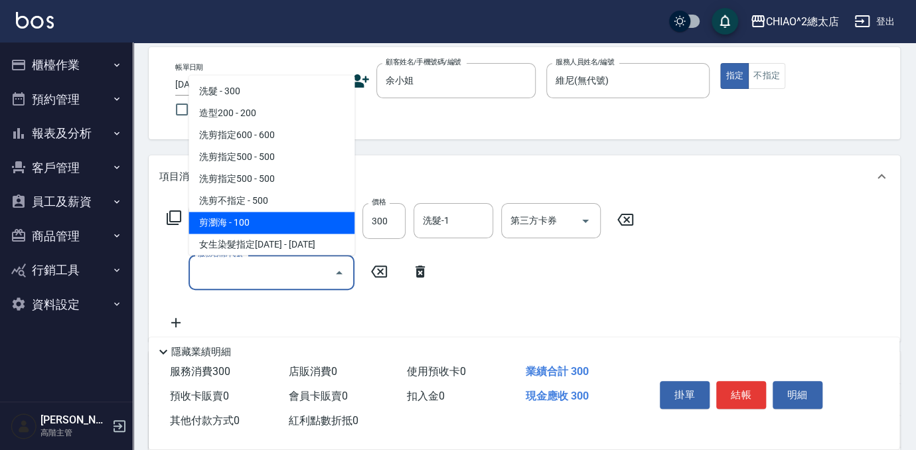
click at [256, 220] on span "剪瀏海 - 100" at bounding box center [271, 223] width 166 height 22
type input "剪瀏海(103111)"
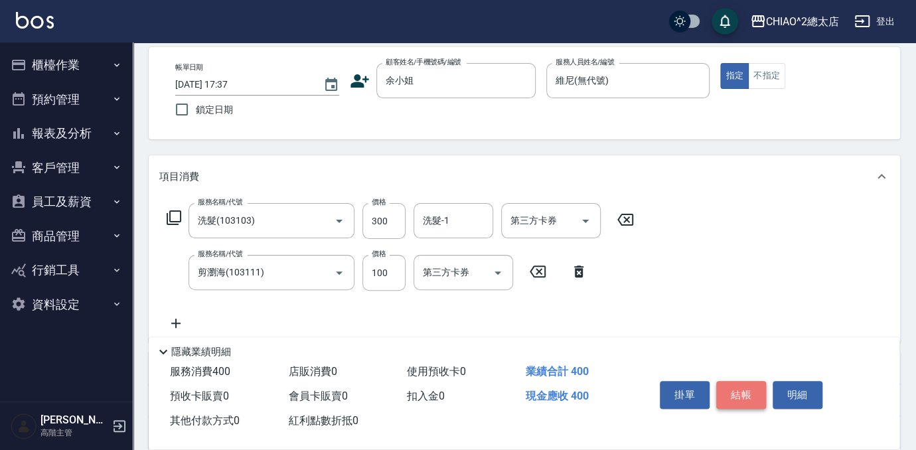
click at [729, 395] on button "結帳" at bounding box center [741, 395] width 50 height 28
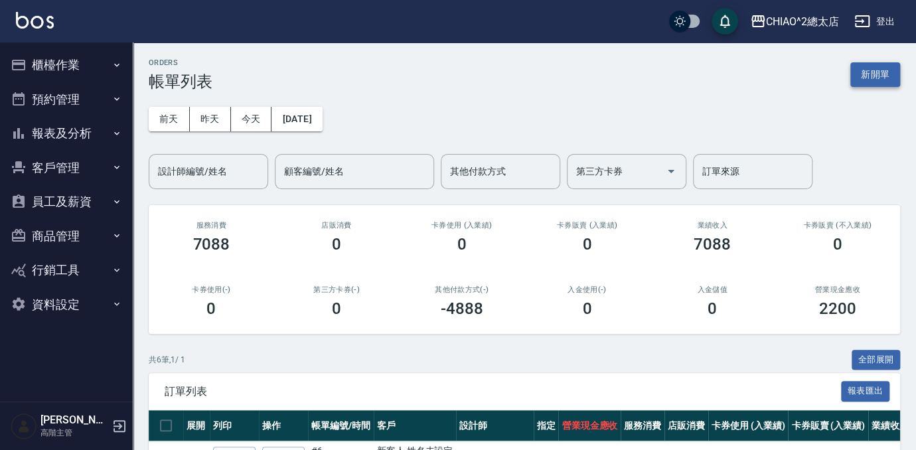
click at [871, 67] on button "新開單" at bounding box center [875, 74] width 50 height 25
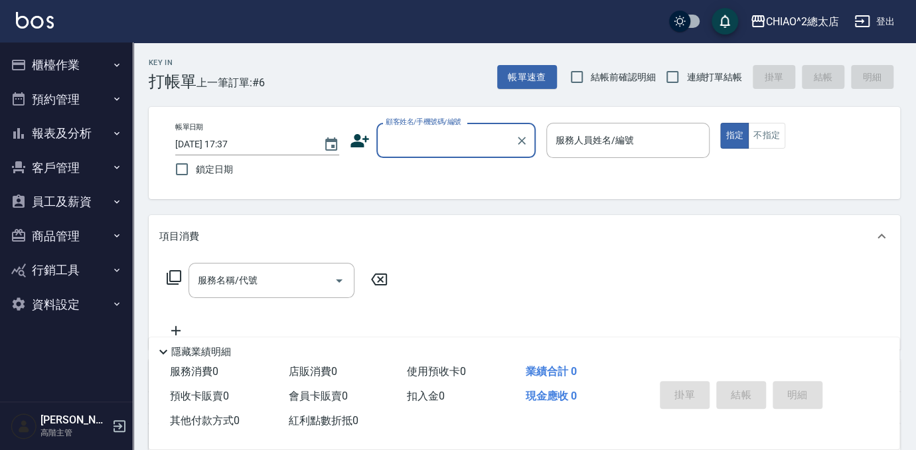
click at [478, 150] on input "顧客姓名/手機號碼/編號" at bounding box center [445, 140] width 127 height 23
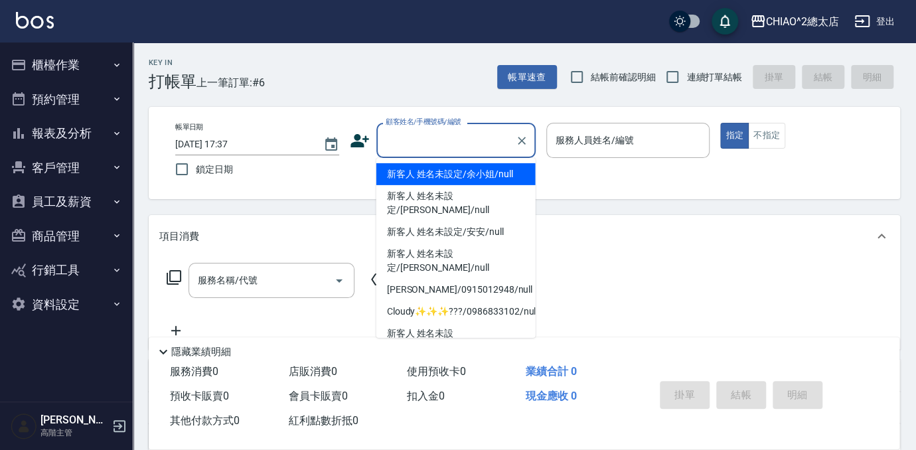
click at [451, 171] on li "新客人 姓名未設定/余小姐/null" at bounding box center [455, 174] width 159 height 22
type input "新客人 姓名未設定/余小姐/null"
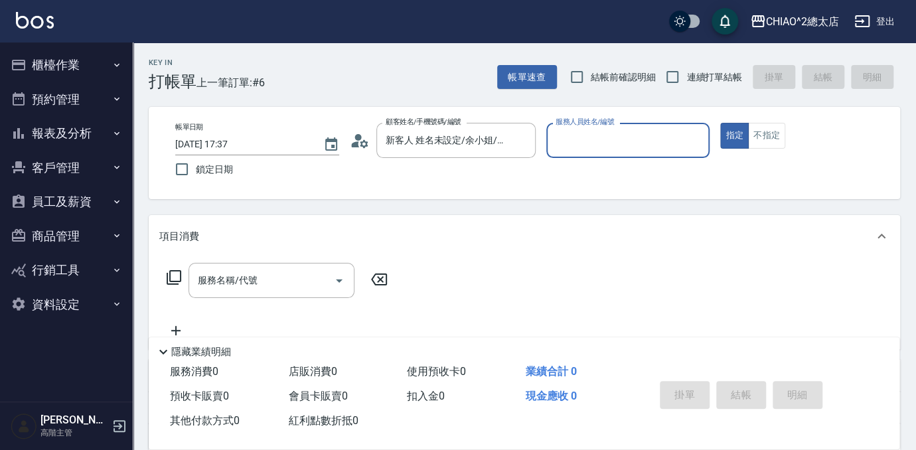
click at [593, 129] on input "服務人員姓名/編號" at bounding box center [628, 140] width 152 height 23
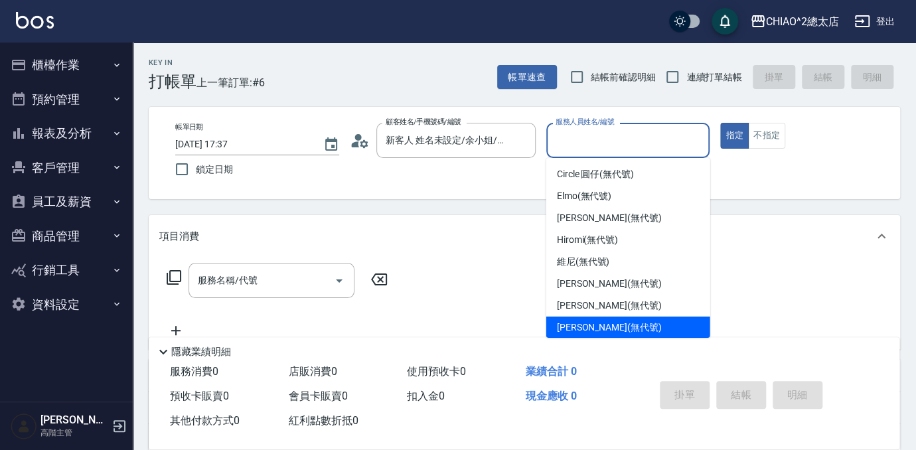
click at [617, 330] on span "[PERSON_NAME] (無代號)" at bounding box center [609, 328] width 105 height 14
type input "[PERSON_NAME](無代號)"
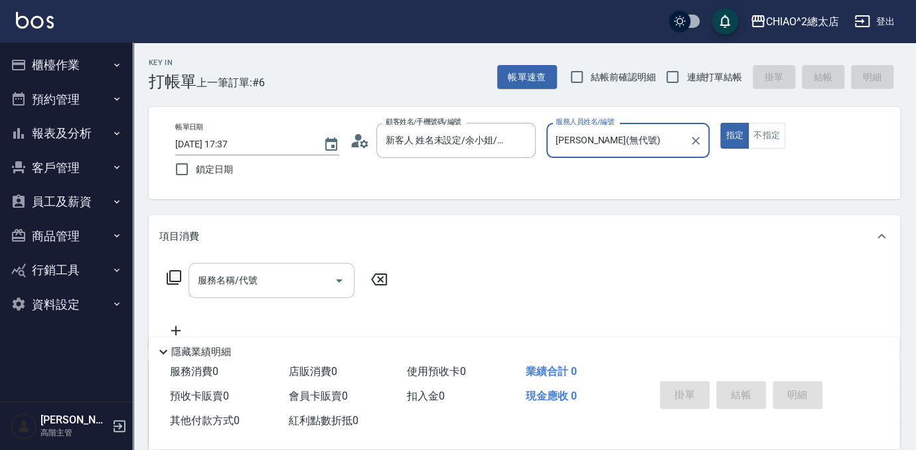
click at [259, 289] on input "服務名稱/代號" at bounding box center [261, 280] width 134 height 23
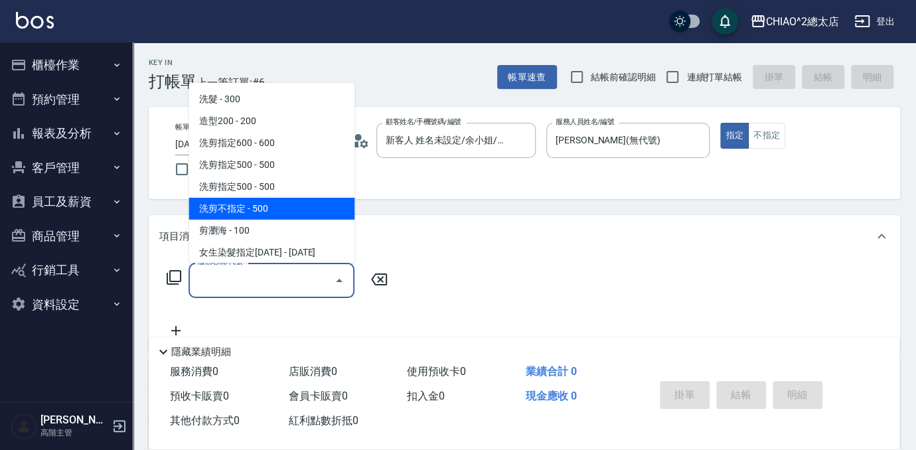
click at [250, 212] on span "洗剪不指定 - 500" at bounding box center [271, 209] width 166 height 22
type input "洗剪不指定(103110)"
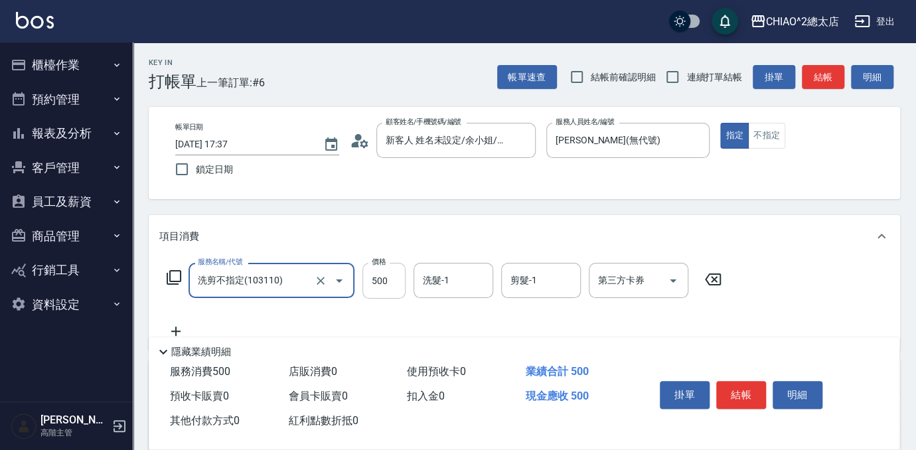
click at [388, 285] on input "500" at bounding box center [383, 281] width 43 height 36
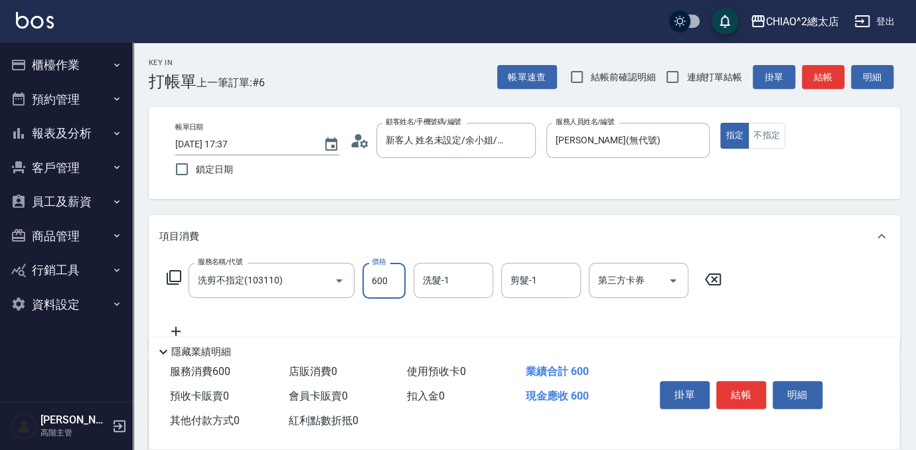
type input "600"
click at [891, 246] on div "項目消費" at bounding box center [524, 236] width 751 height 42
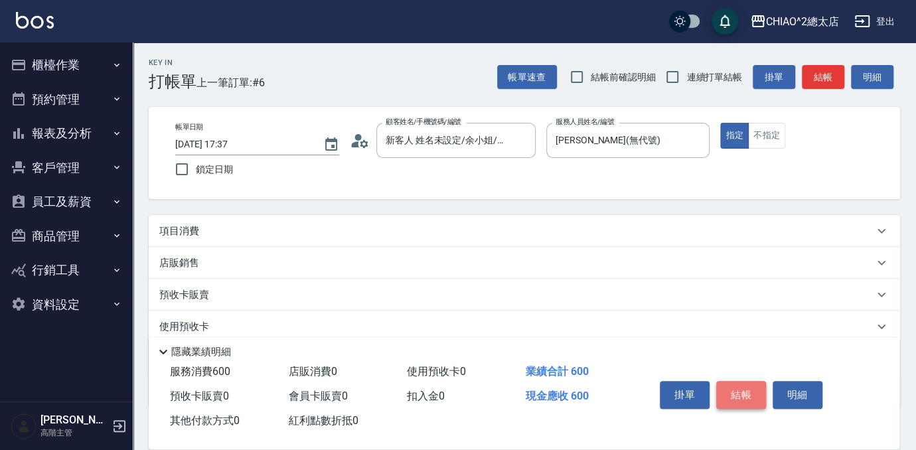
click at [735, 386] on button "結帳" at bounding box center [741, 395] width 50 height 28
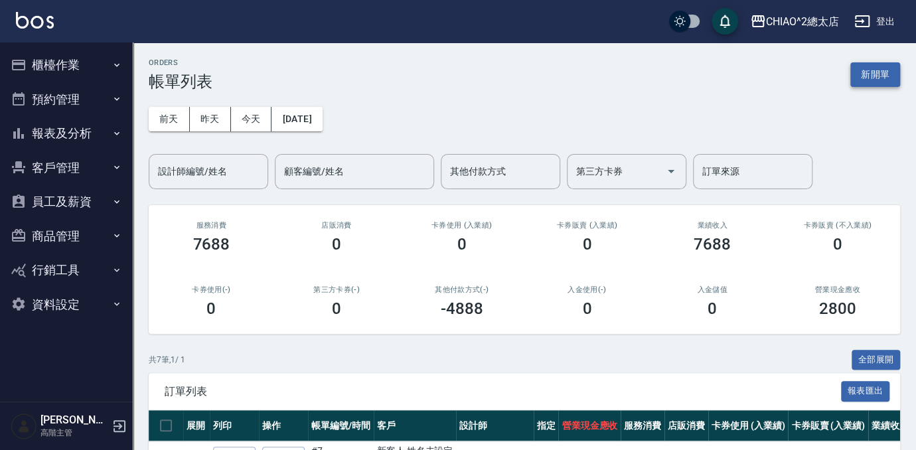
click at [871, 75] on button "新開單" at bounding box center [875, 74] width 50 height 25
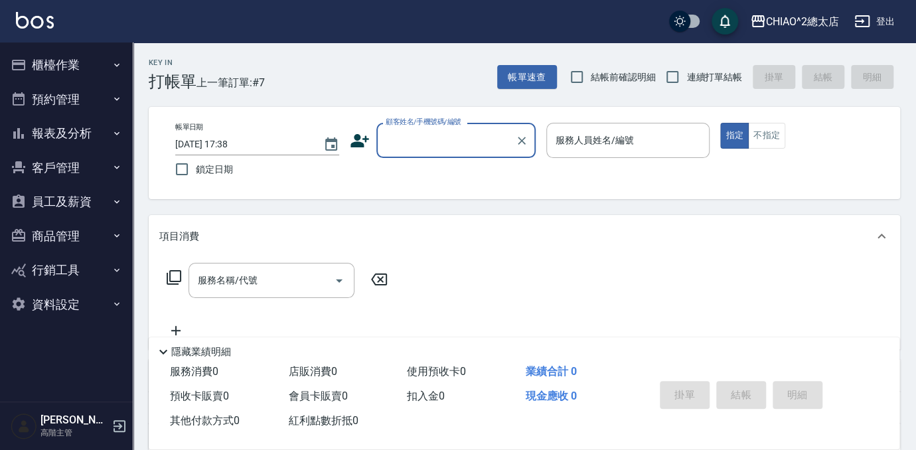
click at [490, 136] on input "顧客姓名/手機號碼/編號" at bounding box center [445, 140] width 127 height 23
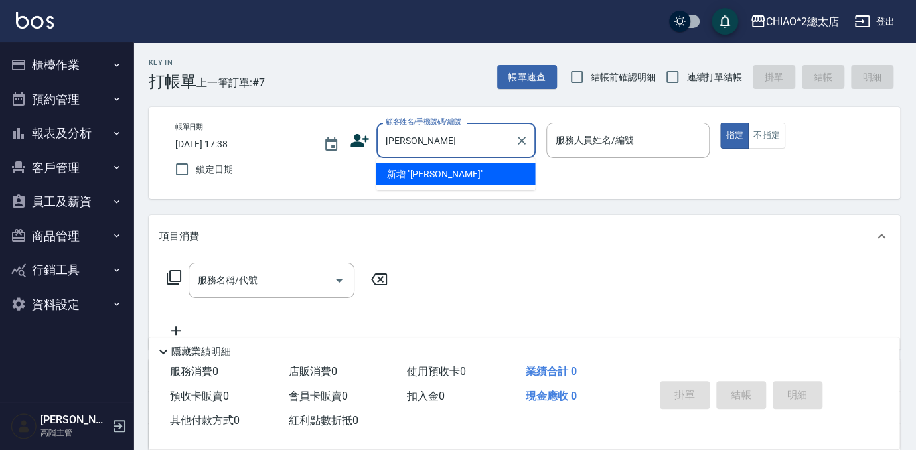
type input "[PERSON_NAME]"
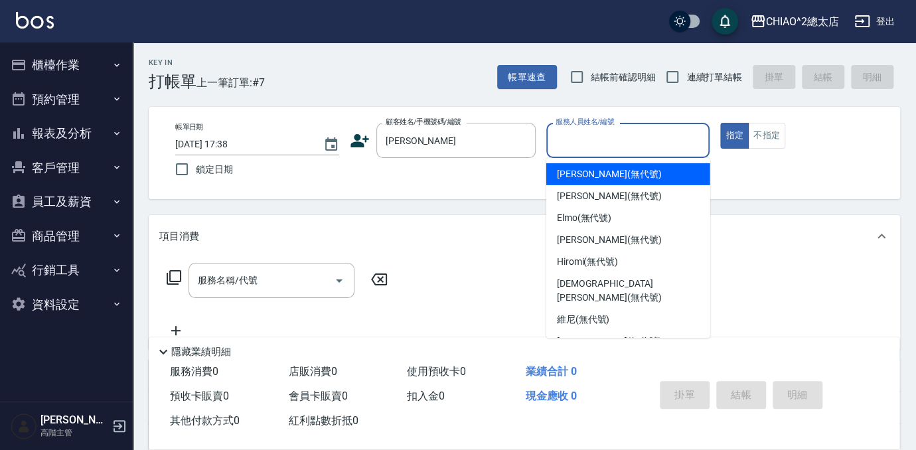
click at [621, 143] on input "服務人員姓名/編號" at bounding box center [628, 140] width 152 height 23
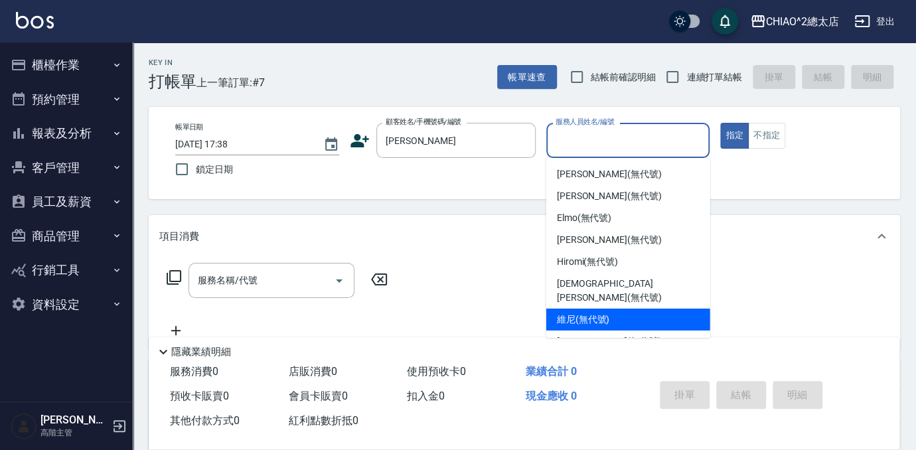
click at [603, 313] on span "維尼 (無代號)" at bounding box center [583, 320] width 53 height 14
type input "維尼(無代號)"
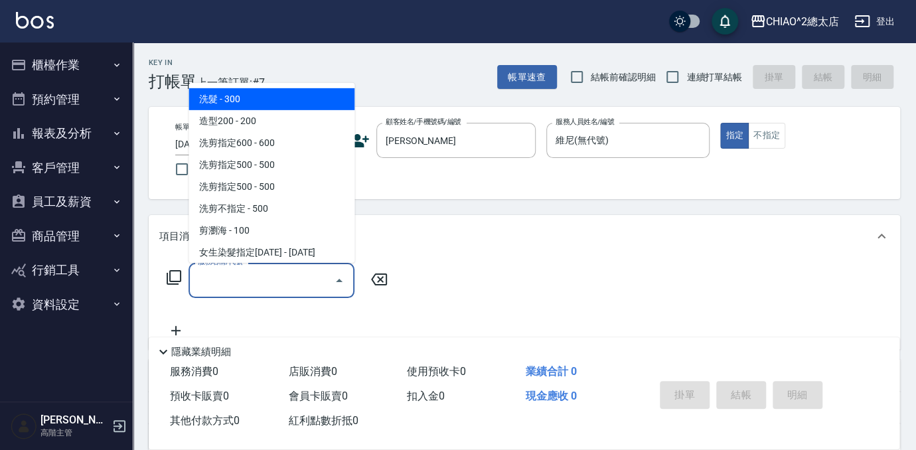
click at [315, 287] on input "服務名稱/代號" at bounding box center [261, 280] width 134 height 23
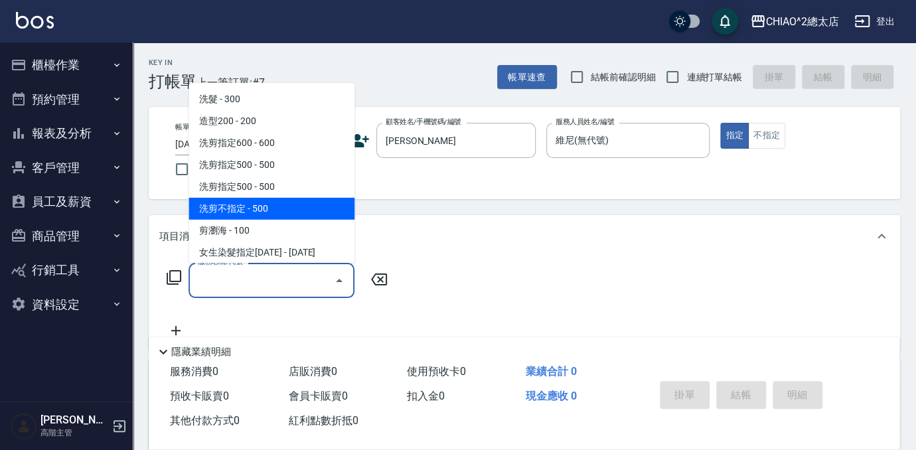
drag, startPoint x: 255, startPoint y: 206, endPoint x: 300, endPoint y: 234, distance: 53.0
click at [254, 199] on span "洗剪不指定 - 500" at bounding box center [271, 209] width 166 height 22
type input "洗剪不指定(103110)"
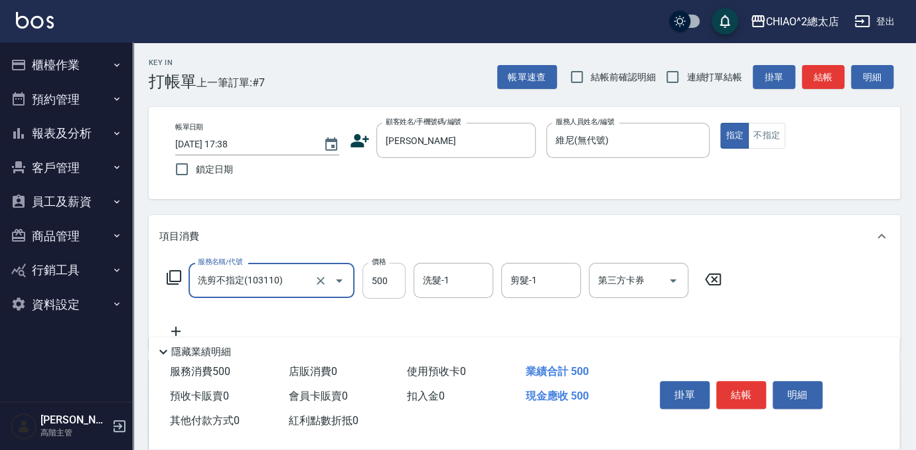
click at [398, 289] on input "500" at bounding box center [383, 281] width 43 height 36
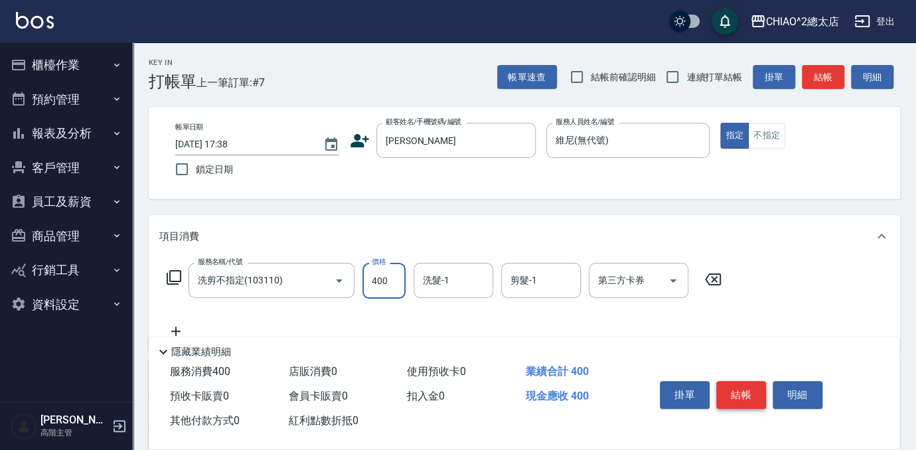
type input "400"
click at [748, 393] on button "結帳" at bounding box center [741, 395] width 50 height 28
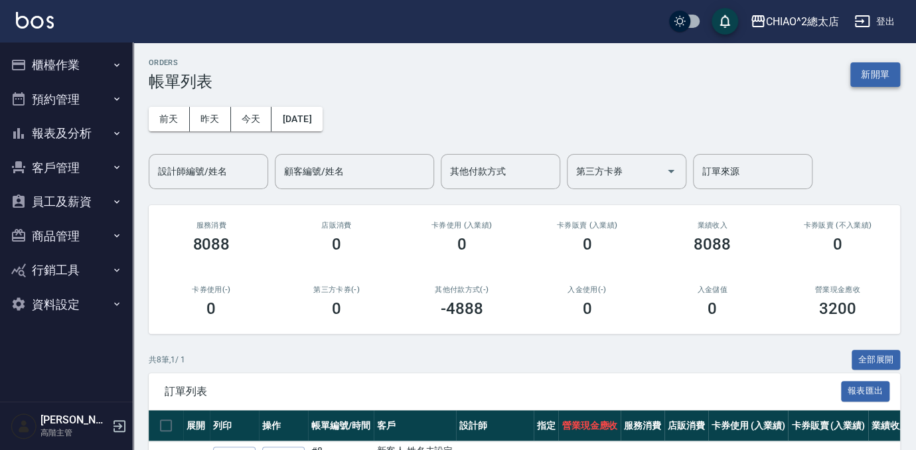
click at [864, 66] on button "新開單" at bounding box center [875, 74] width 50 height 25
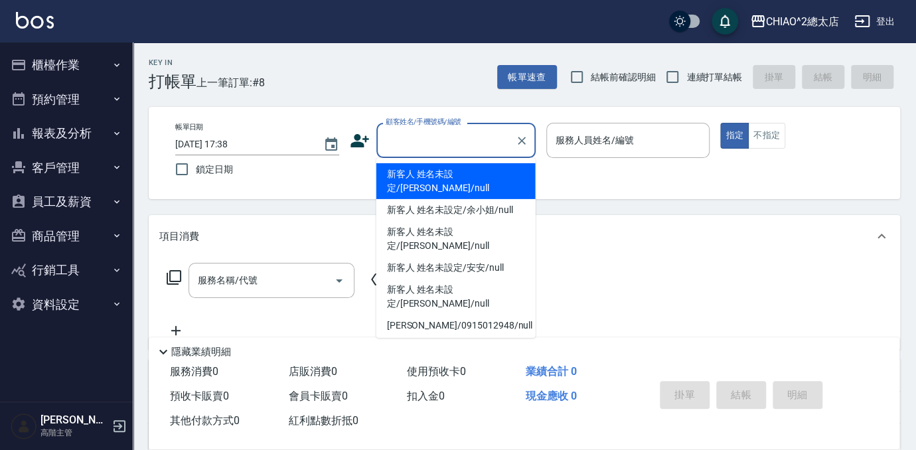
click at [442, 137] on input "顧客姓名/手機號碼/編號" at bounding box center [445, 140] width 127 height 23
click at [442, 171] on li "新客人 姓名未設定/[PERSON_NAME]/null" at bounding box center [455, 181] width 159 height 36
type input "新客人 姓名未設定/[PERSON_NAME]/null"
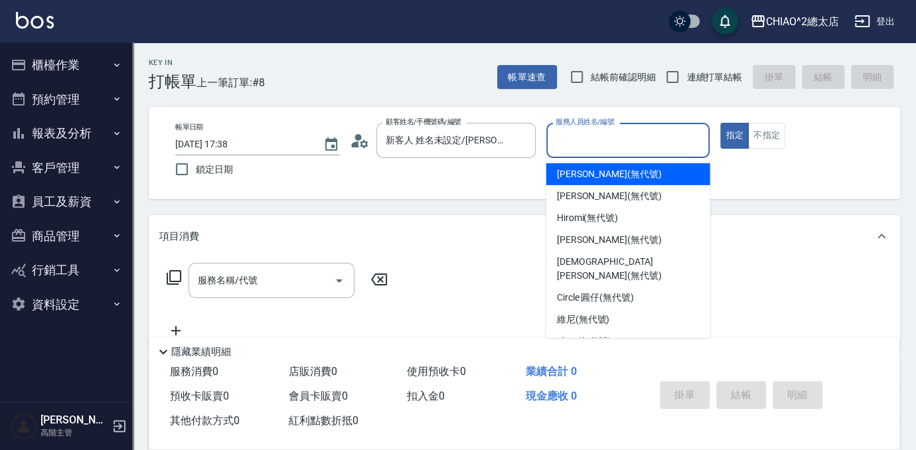
click at [605, 133] on input "服務人員姓名/編號" at bounding box center [628, 140] width 152 height 23
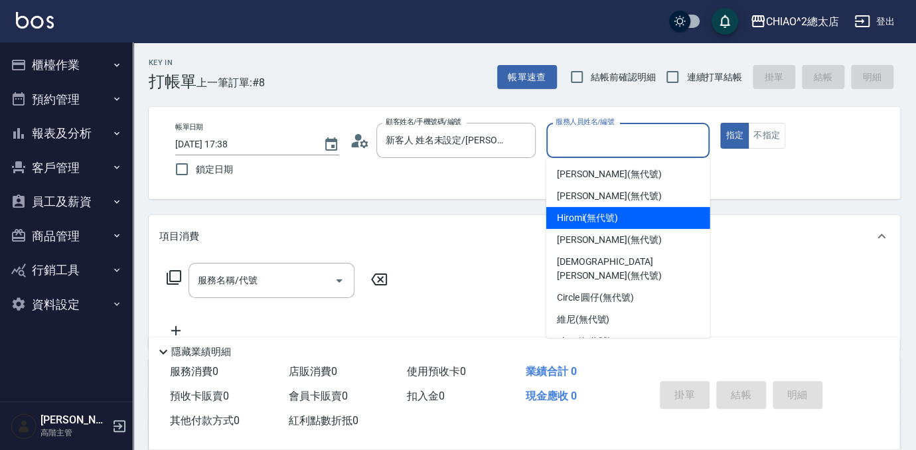
scroll to position [49, 0]
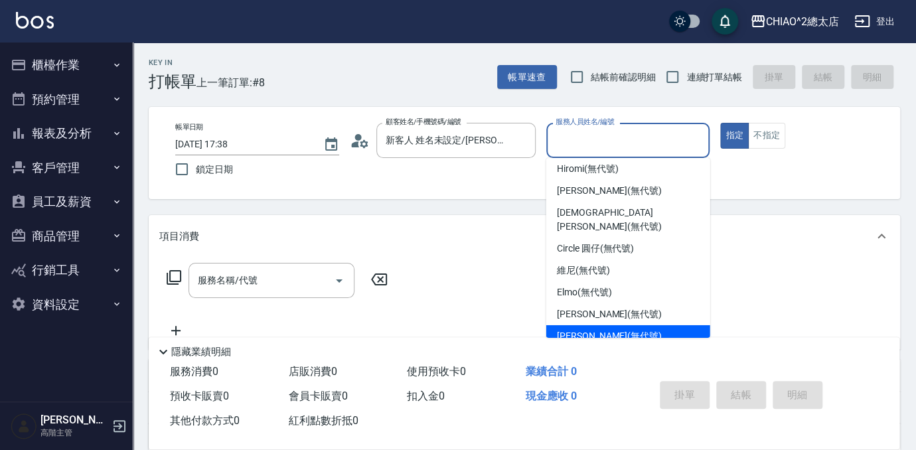
click at [598, 329] on span "[PERSON_NAME] (無代號)" at bounding box center [609, 336] width 105 height 14
type input "[PERSON_NAME](無代號)"
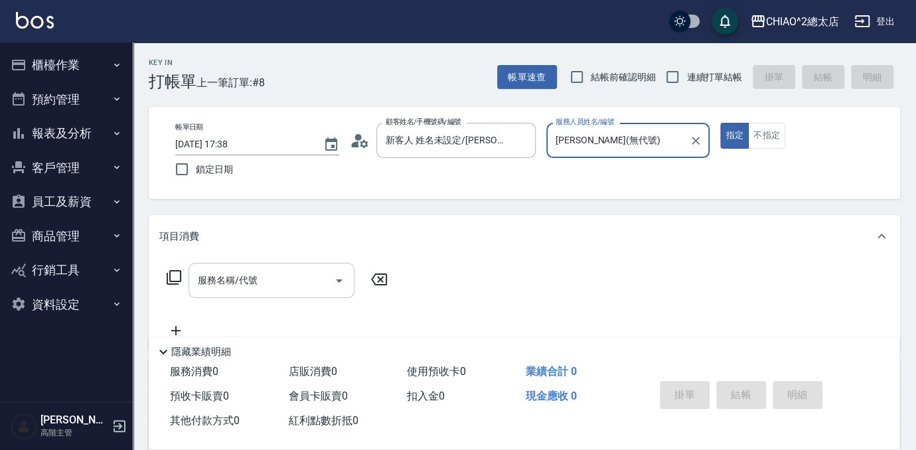
click at [293, 280] on input "服務名稱/代號" at bounding box center [261, 280] width 134 height 23
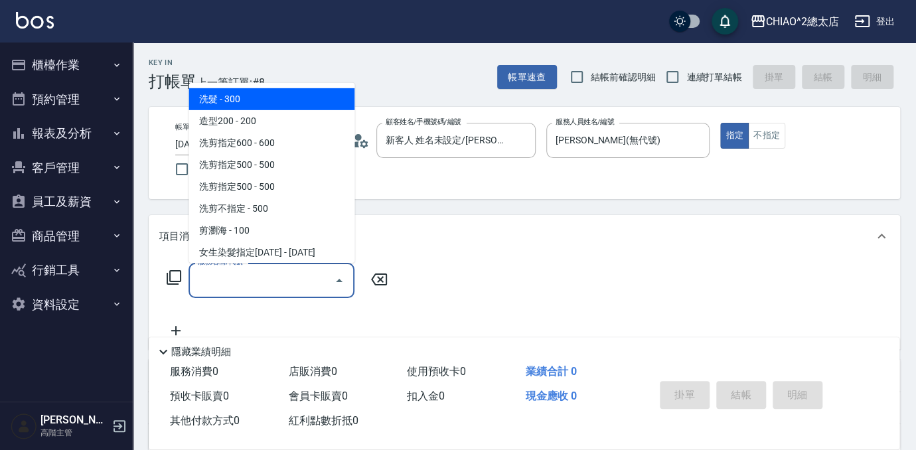
click at [288, 94] on span "洗髮 - 300" at bounding box center [271, 99] width 166 height 22
type input "洗髮(103103)"
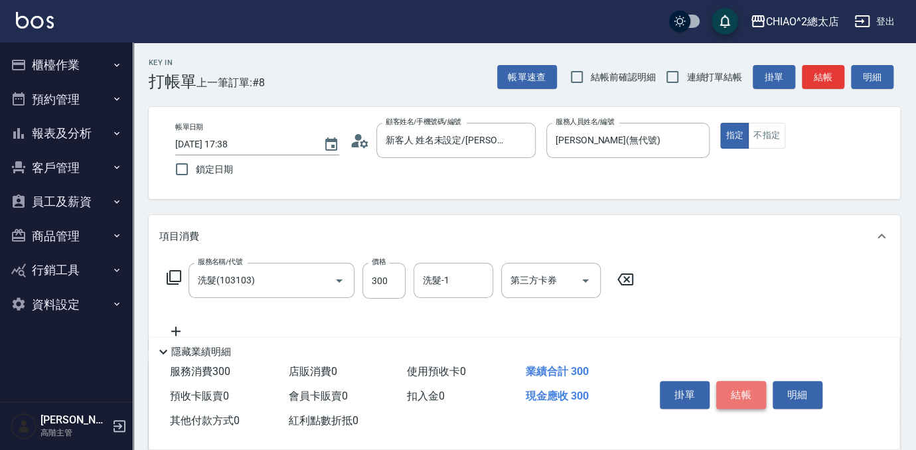
click at [741, 385] on button "結帳" at bounding box center [741, 395] width 50 height 28
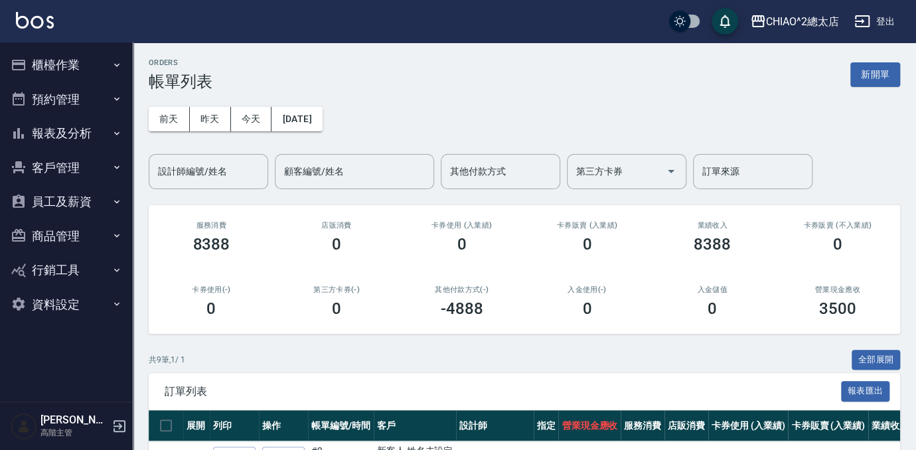
click at [51, 125] on button "報表及分析" at bounding box center [66, 133] width 122 height 35
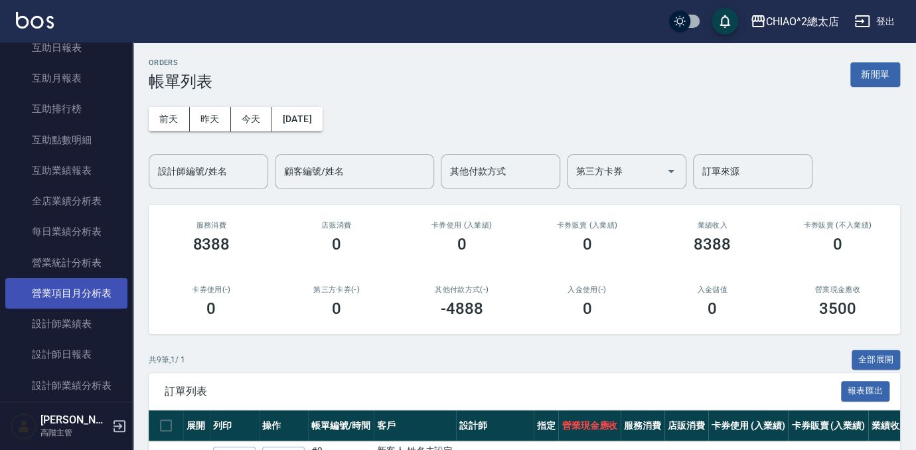
scroll to position [422, 0]
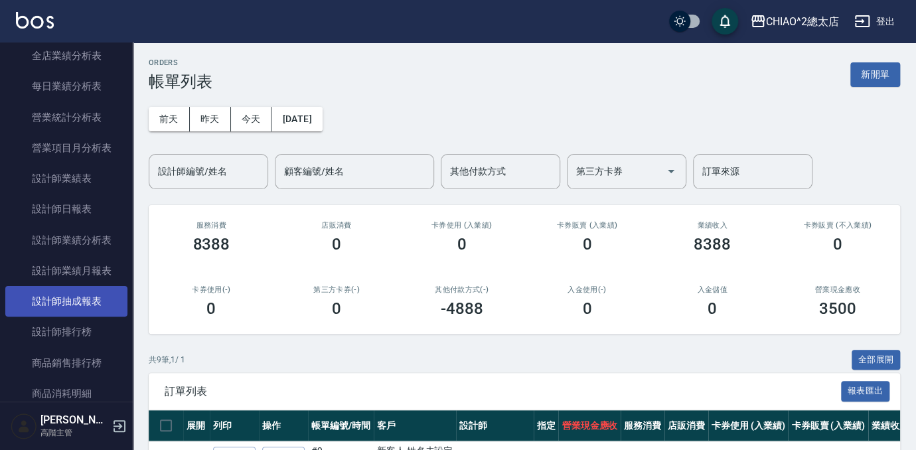
click at [80, 307] on link "設計師抽成報表" at bounding box center [66, 301] width 122 height 31
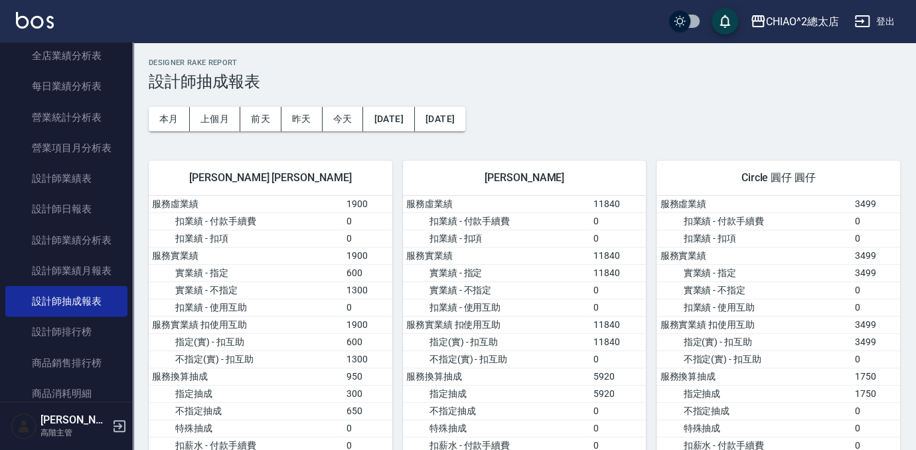
click at [170, 125] on button "本月" at bounding box center [169, 119] width 41 height 25
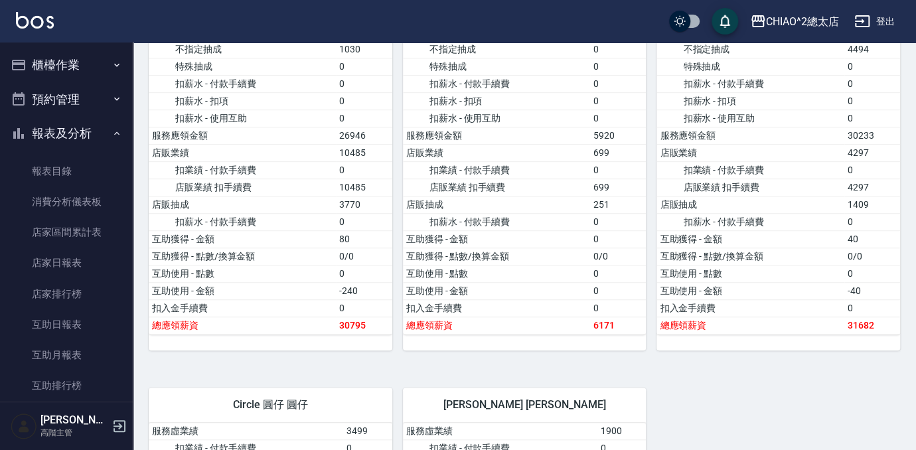
click at [54, 56] on button "櫃檯作業" at bounding box center [66, 65] width 122 height 35
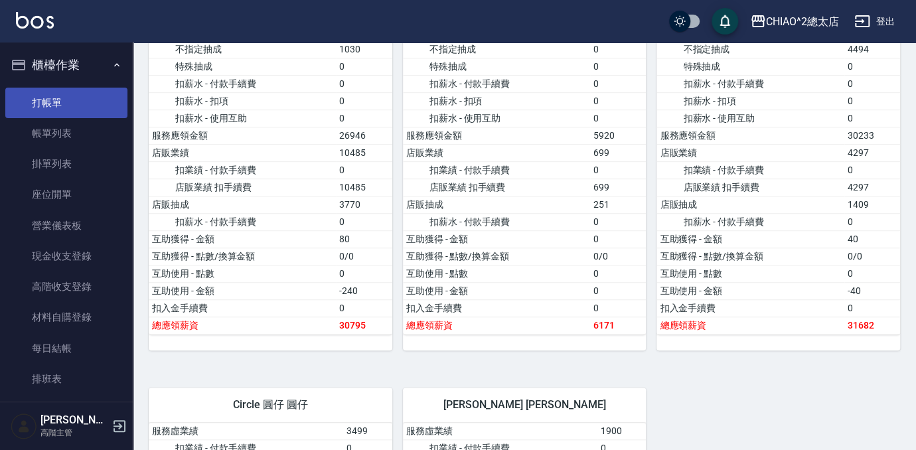
click at [28, 98] on link "打帳單" at bounding box center [66, 103] width 122 height 31
